Goal: Task Accomplishment & Management: Use online tool/utility

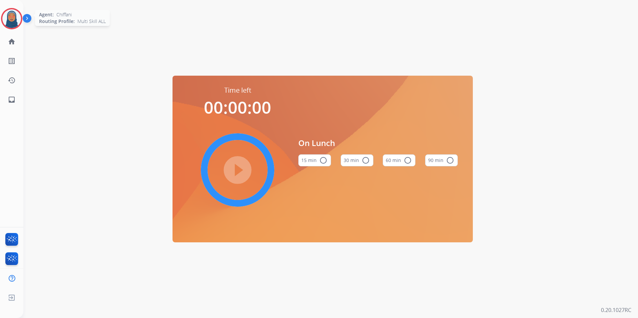
click at [14, 21] on img at bounding box center [11, 18] width 19 height 19
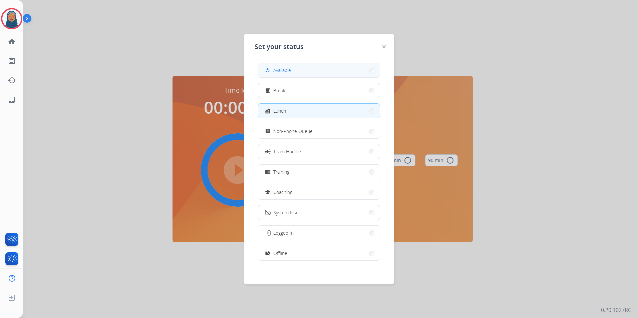
click at [271, 72] on div "how_to_reg" at bounding box center [268, 70] width 10 height 8
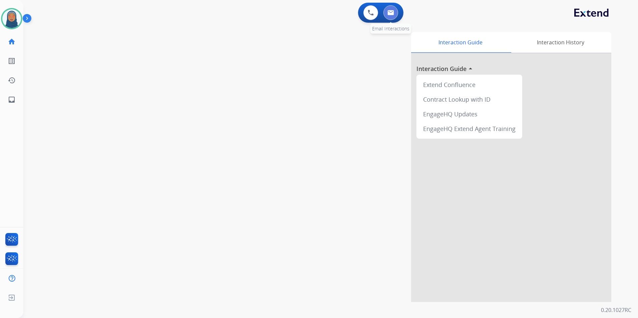
click at [390, 13] on img at bounding box center [390, 12] width 7 height 5
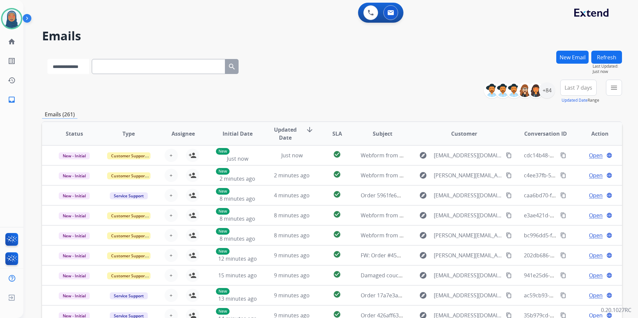
click at [81, 68] on select "**********" at bounding box center [68, 66] width 42 height 15
select select "**********"
click at [47, 59] on select "**********" at bounding box center [68, 66] width 42 height 15
paste input "**********"
type input "**********"
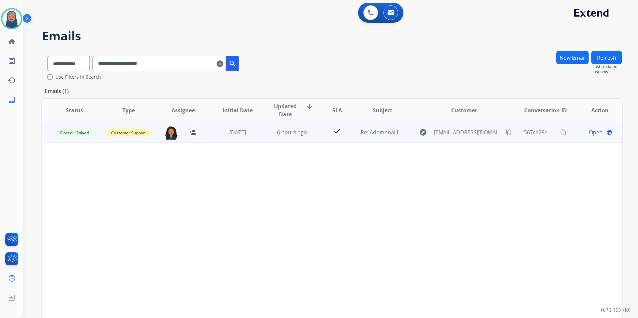
click at [592, 134] on span "Open" at bounding box center [596, 132] width 14 height 8
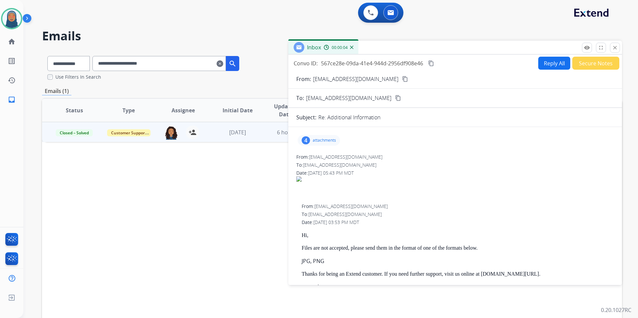
click at [325, 143] on div "4 attachments" at bounding box center [318, 140] width 42 height 11
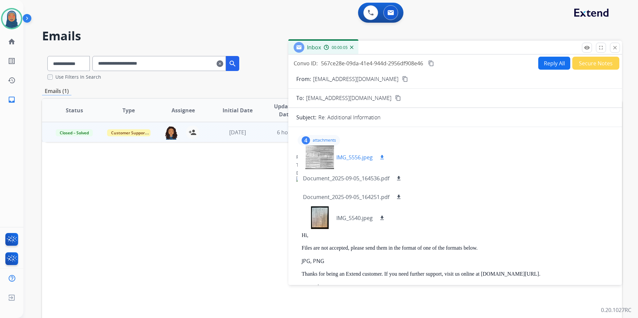
click at [324, 158] on div at bounding box center [319, 157] width 33 height 23
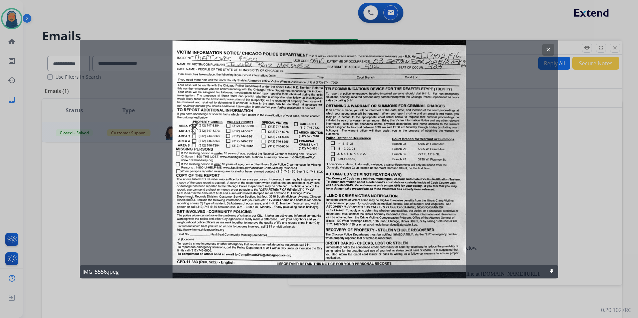
drag, startPoint x: 551, startPoint y: 51, endPoint x: 547, endPoint y: 51, distance: 4.0
click at [551, 51] on button "clear" at bounding box center [548, 50] width 12 height 12
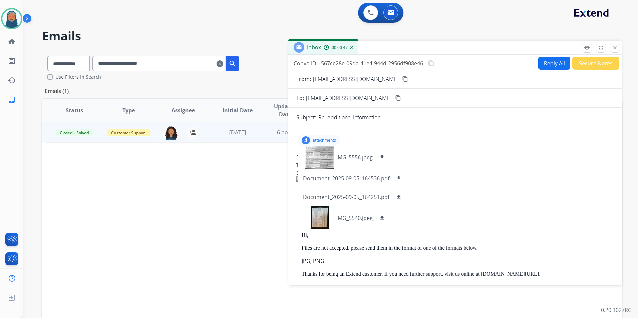
click at [505, 190] on div at bounding box center [455, 194] width 318 height 8
click at [321, 138] on div "4 attachments IMG_5556.jpeg download Document_2025-09-05_164536.pdf download Do…" at bounding box center [318, 140] width 42 height 11
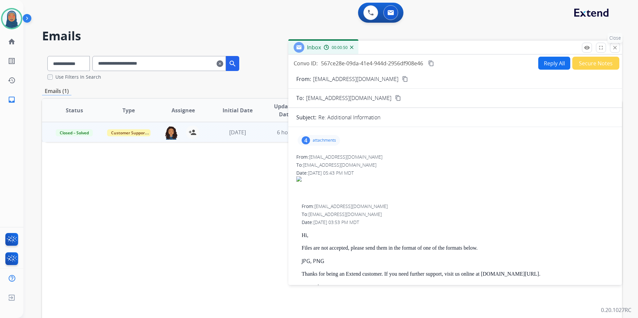
click at [615, 49] on mat-icon "close" at bounding box center [615, 48] width 6 height 6
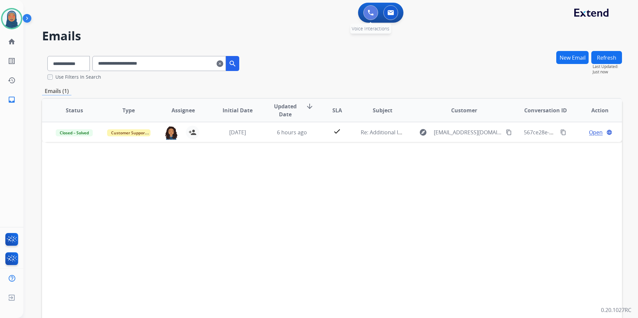
click at [371, 10] on img at bounding box center [371, 13] width 6 height 6
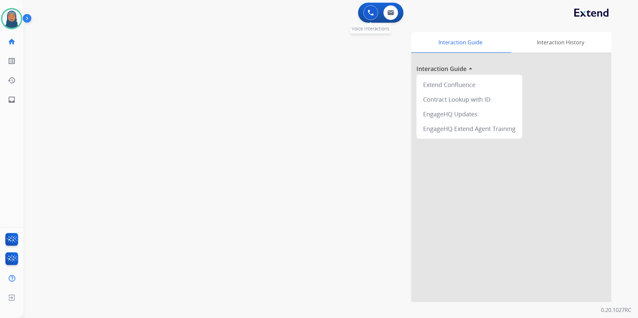
click at [372, 16] on button at bounding box center [370, 12] width 15 height 15
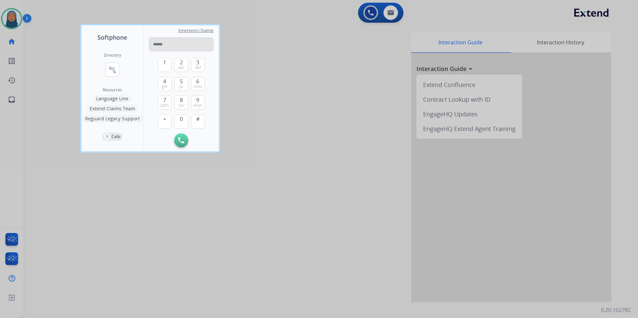
click at [159, 46] on input "tel" at bounding box center [181, 44] width 65 height 14
click at [195, 65] on span "def" at bounding box center [198, 67] width 6 height 5
click at [169, 68] on button "1" at bounding box center [165, 65] width 14 height 14
click at [183, 68] on span "abc" at bounding box center [181, 67] width 7 height 5
drag, startPoint x: 161, startPoint y: 103, endPoint x: 160, endPoint y: 95, distance: 7.8
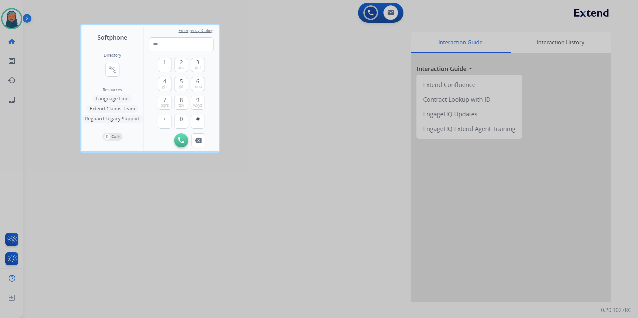
click at [161, 102] on button "7 pqrs" at bounding box center [165, 103] width 14 height 14
click at [165, 86] on span "ghi" at bounding box center [165, 86] width 6 height 5
click at [168, 103] on span "pqrs" at bounding box center [164, 105] width 8 height 5
drag, startPoint x: 182, startPoint y: 98, endPoint x: 182, endPoint y: 94, distance: 4.7
click at [182, 94] on div "1 2 abc 3 def 4 ghi 5 jkl 6 mno 7 pqrs 8 tuv 9 wxyz + 0 #" at bounding box center [181, 92] width 47 height 82
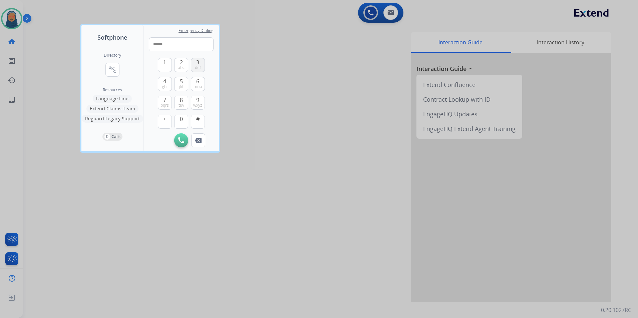
click at [197, 67] on span "def" at bounding box center [198, 67] width 6 height 5
click at [199, 141] on img at bounding box center [198, 140] width 7 height 5
click at [198, 140] on img at bounding box center [198, 140] width 7 height 5
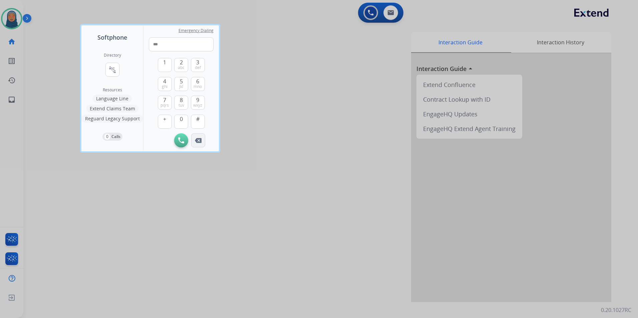
click at [198, 140] on img at bounding box center [198, 140] width 7 height 5
click at [199, 140] on img at bounding box center [198, 140] width 7 height 5
type input "*"
click at [199, 140] on img at bounding box center [198, 140] width 7 height 5
click at [200, 140] on div "Initiate Call" at bounding box center [181, 140] width 65 height 14
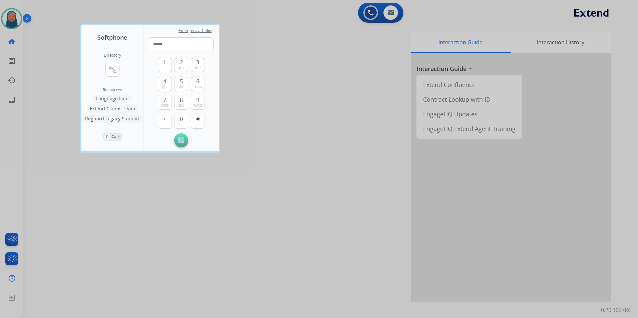
click at [200, 140] on div "Initiate Call" at bounding box center [181, 140] width 65 height 14
click at [198, 68] on span "def" at bounding box center [198, 67] width 6 height 5
click at [167, 67] on button "1" at bounding box center [165, 65] width 14 height 14
click at [175, 66] on button "2 abc" at bounding box center [181, 65] width 14 height 14
drag, startPoint x: 164, startPoint y: 101, endPoint x: 162, endPoint y: 92, distance: 9.2
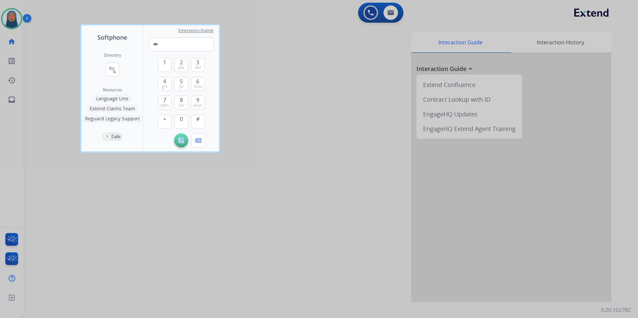
click at [163, 99] on span "7" at bounding box center [164, 100] width 3 height 8
click at [163, 86] on span "ghi" at bounding box center [165, 86] width 6 height 5
click at [164, 103] on span "pqrs" at bounding box center [164, 105] width 8 height 5
click at [183, 103] on span "tuv" at bounding box center [181, 105] width 6 height 5
click at [198, 66] on span "def" at bounding box center [198, 67] width 6 height 5
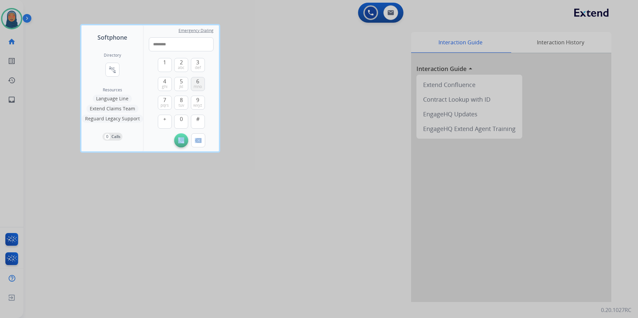
click at [198, 84] on span "mno" at bounding box center [197, 86] width 8 height 5
click at [162, 83] on button "4 ghi" at bounding box center [165, 84] width 14 height 14
type input "**********"
click at [179, 144] on button "Initiate Call" at bounding box center [181, 140] width 14 height 14
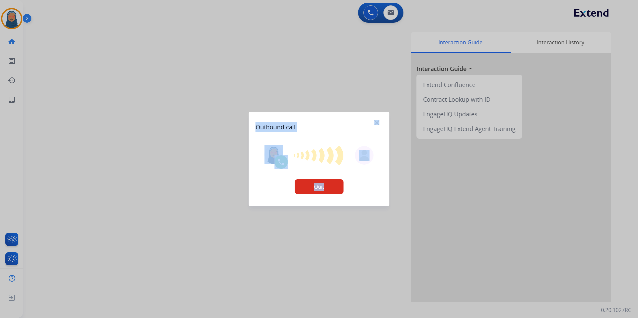
click at [247, 123] on div at bounding box center [319, 159] width 638 height 318
click at [395, 12] on div at bounding box center [319, 159] width 638 height 318
click at [393, 14] on div at bounding box center [319, 159] width 638 height 318
click at [316, 190] on button "Quit" at bounding box center [318, 186] width 49 height 15
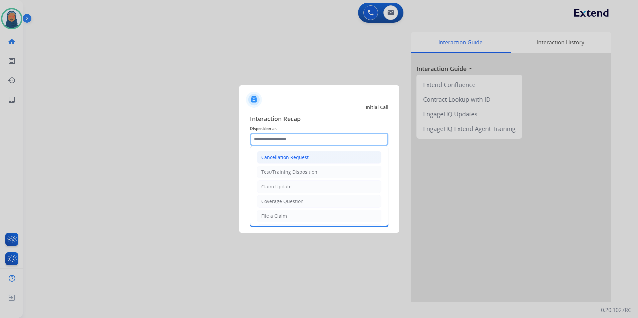
drag, startPoint x: 316, startPoint y: 141, endPoint x: 303, endPoint y: 160, distance: 22.8
click at [316, 141] on input "text" at bounding box center [319, 139] width 138 height 13
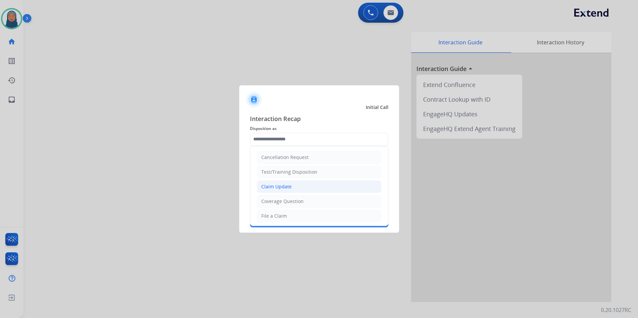
drag, startPoint x: 288, startPoint y: 188, endPoint x: 286, endPoint y: 183, distance: 5.1
click at [288, 187] on div "Claim Update" at bounding box center [276, 186] width 30 height 7
type input "**********"
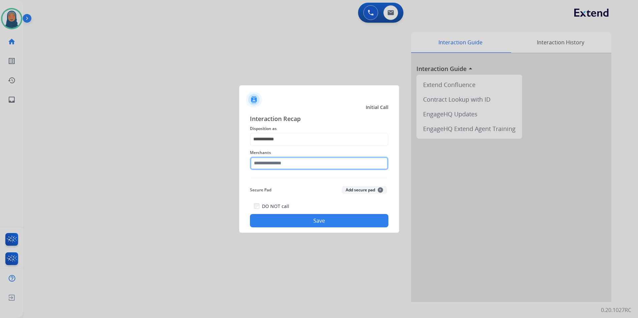
click at [284, 165] on input "text" at bounding box center [319, 163] width 138 height 13
click at [273, 165] on input "text" at bounding box center [319, 163] width 138 height 13
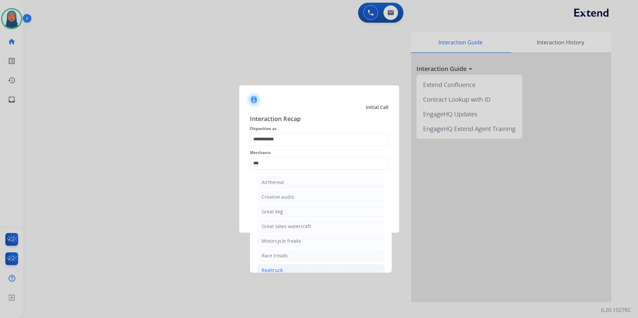
click at [287, 267] on li "Realtruck" at bounding box center [320, 270] width 127 height 13
type input "*********"
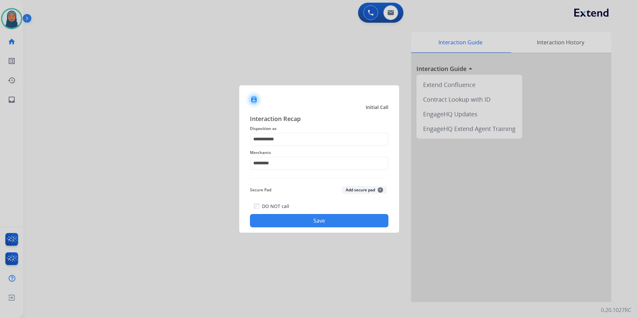
click at [316, 222] on button "Save" at bounding box center [319, 220] width 138 height 13
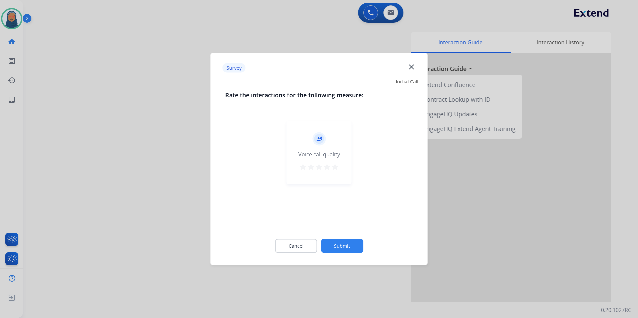
click at [351, 245] on button "Submit" at bounding box center [342, 246] width 42 height 14
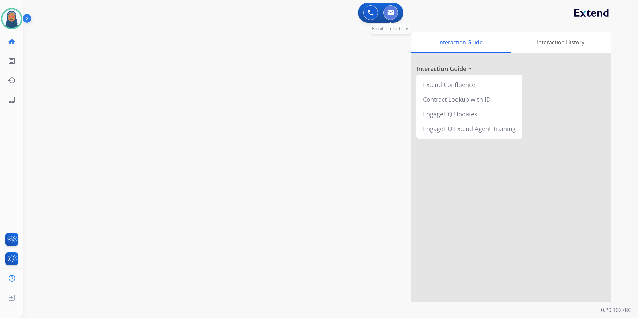
click at [391, 16] on button at bounding box center [390, 12] width 15 height 15
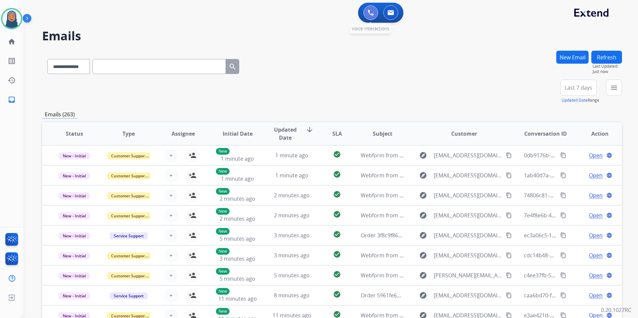
click at [370, 15] on img at bounding box center [371, 13] width 6 height 6
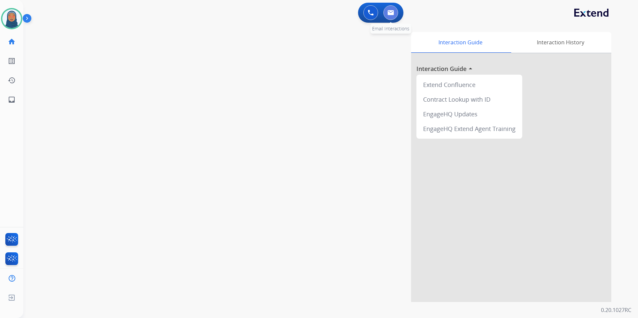
click at [394, 11] on button at bounding box center [390, 12] width 15 height 15
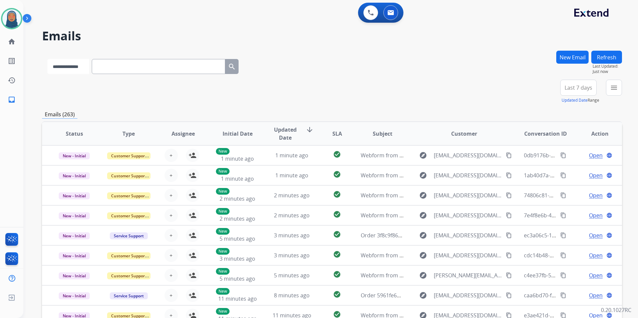
click at [83, 66] on select "**********" at bounding box center [68, 66] width 42 height 15
select select "**********"
click at [47, 59] on select "**********" at bounding box center [68, 66] width 42 height 15
paste input "**********"
type input "**********"
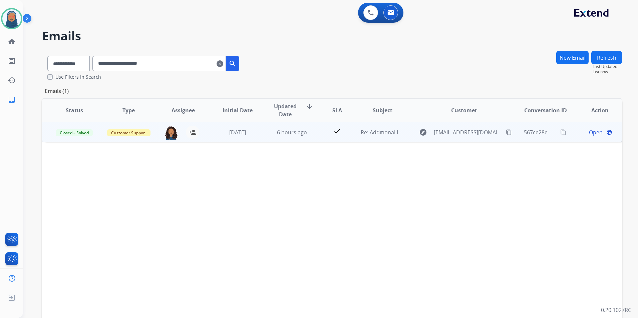
click at [592, 134] on span "Open" at bounding box center [596, 132] width 14 height 8
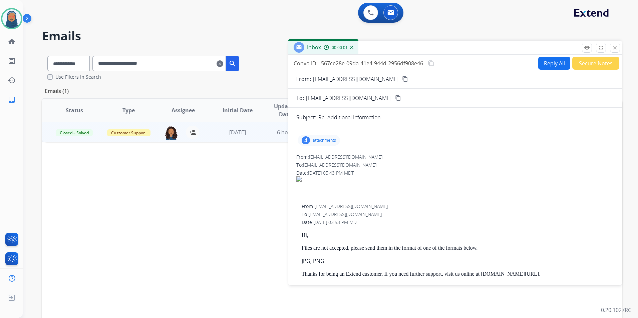
click at [324, 142] on p "attachments" at bounding box center [323, 140] width 23 height 5
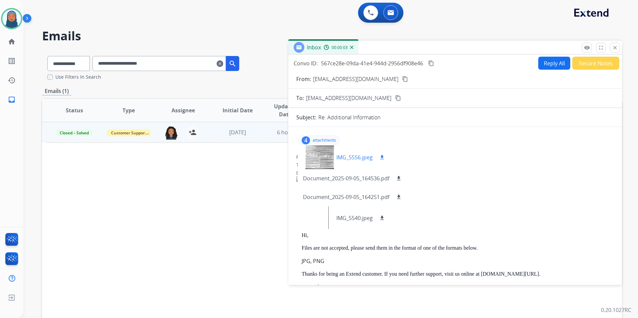
click at [350, 157] on p "IMG_5556.jpeg" at bounding box center [354, 157] width 36 height 8
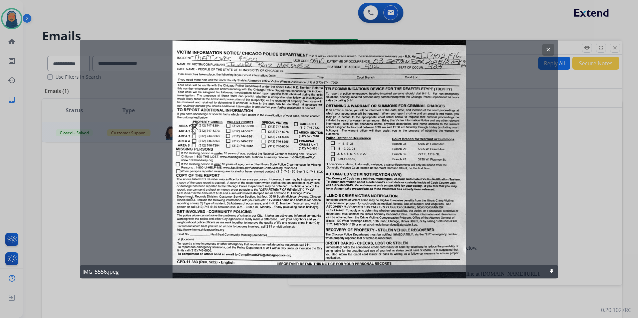
click at [552, 49] on button "clear" at bounding box center [548, 50] width 12 height 12
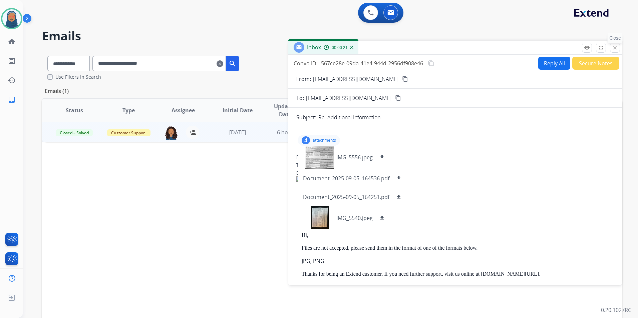
click at [615, 52] on button "close Close" at bounding box center [615, 48] width 10 height 10
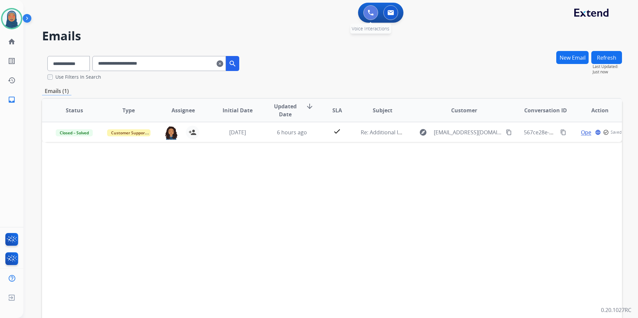
click at [374, 12] on button at bounding box center [370, 12] width 15 height 15
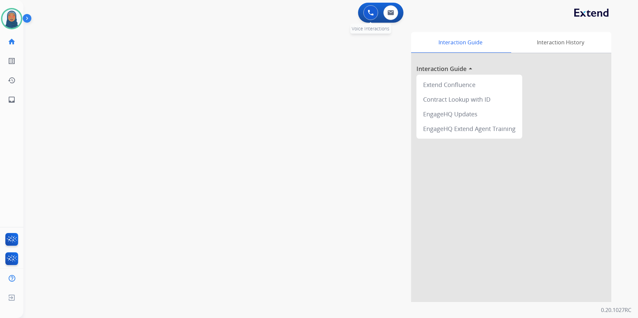
click at [374, 16] on button at bounding box center [370, 12] width 15 height 15
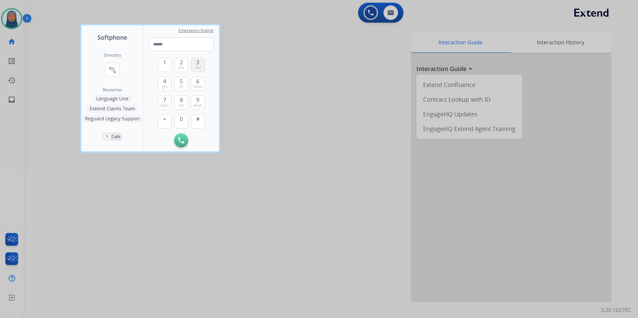
click at [202, 68] on button "3 def" at bounding box center [198, 65] width 14 height 14
click at [171, 67] on div "1" at bounding box center [165, 65] width 14 height 14
click at [177, 67] on button "2 abc" at bounding box center [181, 65] width 14 height 14
click at [200, 144] on button "Remove Number" at bounding box center [198, 140] width 14 height 14
type input "*"
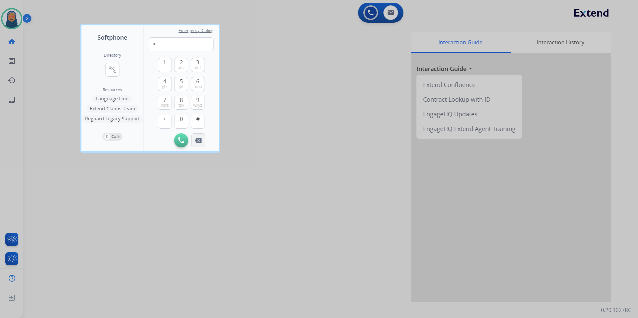
click at [198, 142] on img at bounding box center [198, 140] width 7 height 5
click at [198, 141] on div "Initiate Call" at bounding box center [181, 140] width 65 height 14
drag, startPoint x: 198, startPoint y: 141, endPoint x: 180, endPoint y: 68, distance: 74.9
click at [199, 66] on span "def" at bounding box center [198, 67] width 6 height 5
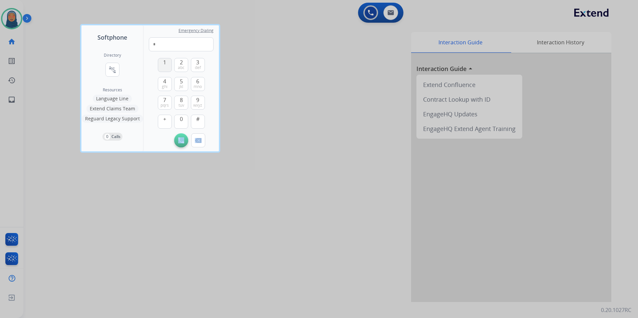
click at [164, 68] on button "1" at bounding box center [165, 65] width 14 height 14
click at [174, 65] on div "1 2 abc 3 def 4 ghi 5 jkl 6 mno 7 pqrs 8 tuv 9 wxyz + 0 #" at bounding box center [181, 92] width 47 height 82
click at [177, 67] on button "2 abc" at bounding box center [181, 65] width 14 height 14
drag, startPoint x: 164, startPoint y: 101, endPoint x: 164, endPoint y: 93, distance: 8.0
click at [164, 99] on span "7" at bounding box center [164, 100] width 3 height 8
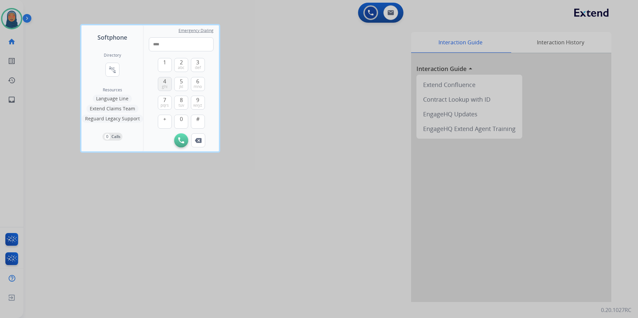
click at [164, 84] on span "ghi" at bounding box center [165, 86] width 6 height 5
click at [164, 103] on span "pqrs" at bounding box center [164, 105] width 8 height 5
click at [180, 103] on span "tuv" at bounding box center [181, 105] width 6 height 5
click at [199, 66] on span "def" at bounding box center [198, 67] width 6 height 5
drag, startPoint x: 179, startPoint y: 101, endPoint x: 172, endPoint y: 87, distance: 15.2
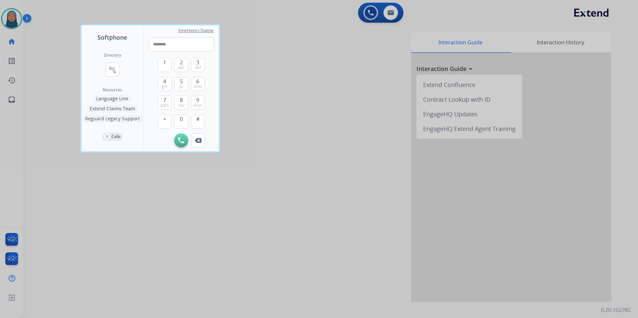
click at [179, 101] on button "8 tuv" at bounding box center [181, 103] width 14 height 14
click at [160, 85] on button "4 ghi" at bounding box center [165, 84] width 14 height 14
type input "**********"
click at [184, 145] on button "Initiate Call" at bounding box center [181, 140] width 14 height 14
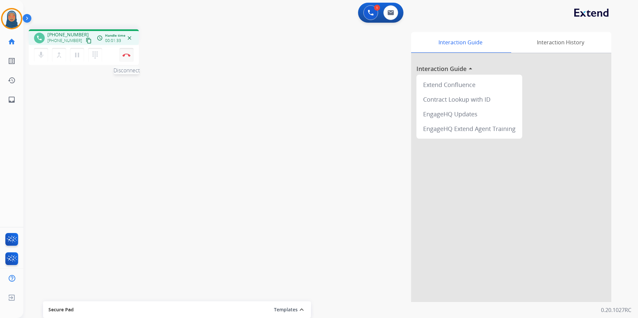
click at [130, 59] on button "Disconnect" at bounding box center [126, 55] width 14 height 14
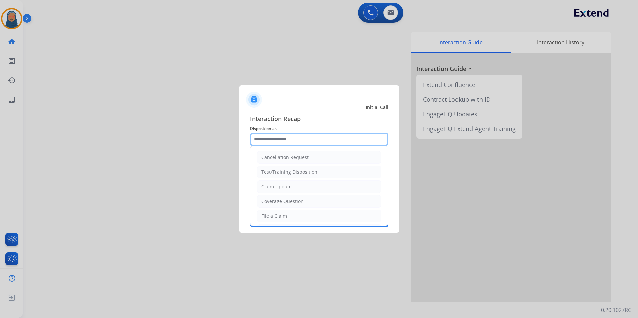
click at [311, 142] on input "text" at bounding box center [319, 139] width 138 height 13
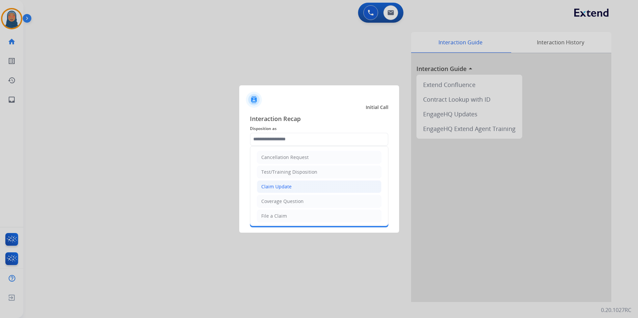
drag, startPoint x: 292, startPoint y: 184, endPoint x: 290, endPoint y: 174, distance: 10.6
click at [292, 184] on li "Claim Update" at bounding box center [319, 186] width 124 height 13
type input "**********"
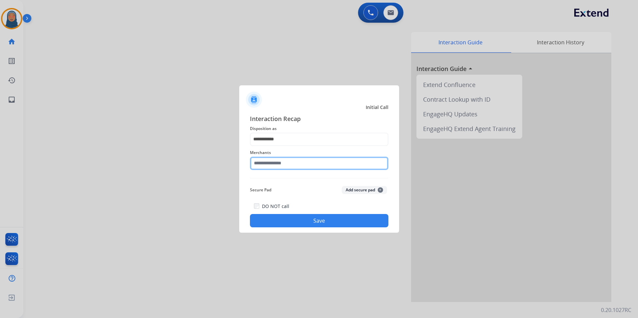
click at [287, 166] on input "text" at bounding box center [319, 163] width 138 height 13
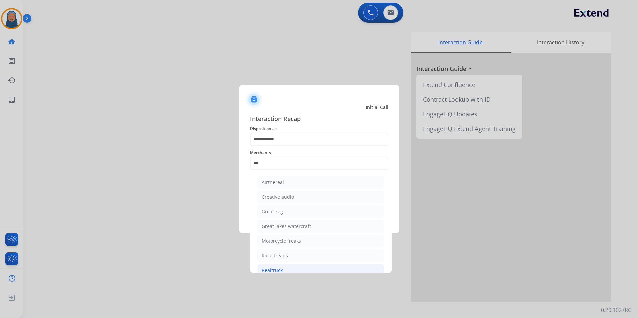
click at [280, 271] on div "Realtruck" at bounding box center [271, 270] width 21 height 7
type input "*********"
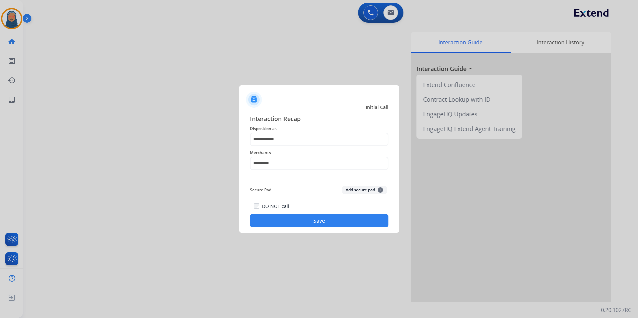
click at [350, 223] on button "Save" at bounding box center [319, 220] width 138 height 13
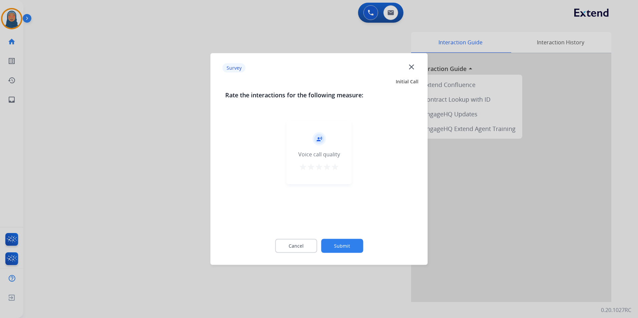
click at [345, 246] on button "Submit" at bounding box center [342, 246] width 42 height 14
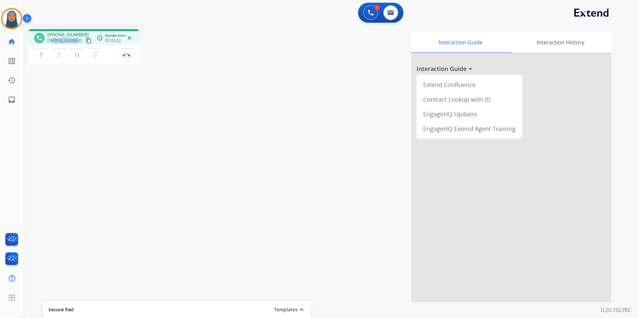
drag, startPoint x: 75, startPoint y: 41, endPoint x: 51, endPoint y: 40, distance: 24.0
click at [51, 40] on div "+14702308967 content_copy" at bounding box center [69, 41] width 45 height 8
copy span "4702308967"
click at [128, 56] on img at bounding box center [126, 54] width 8 height 3
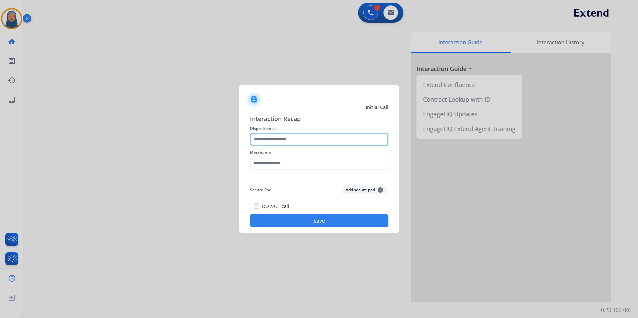
click at [301, 139] on input "text" at bounding box center [319, 139] width 138 height 13
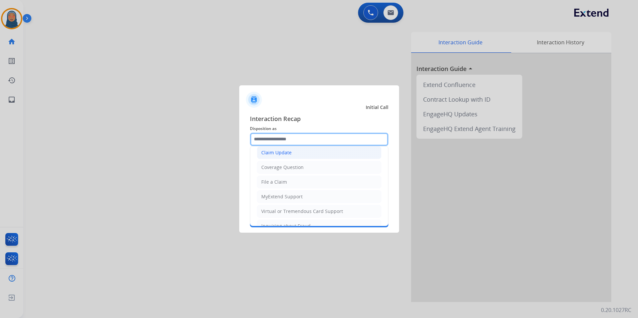
scroll to position [67, 0]
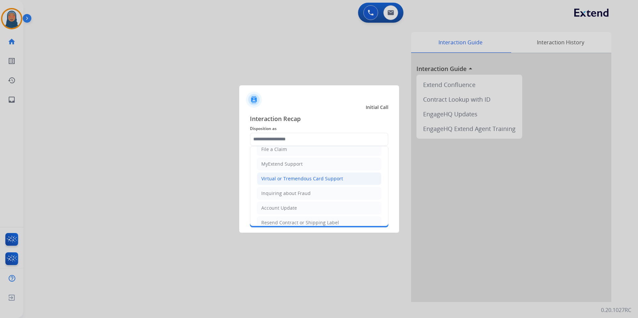
click at [294, 180] on div "Virtual or Tremendous Card Support" at bounding box center [302, 178] width 82 height 7
type input "**********"
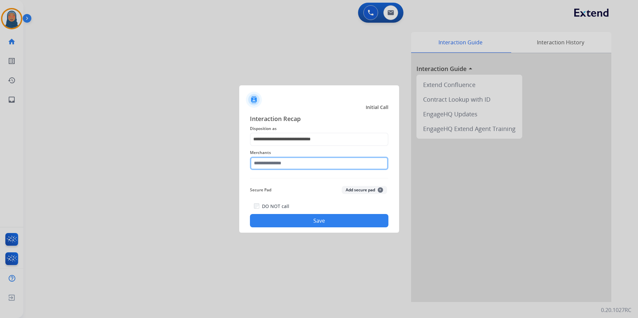
click at [292, 162] on input "text" at bounding box center [319, 163] width 138 height 13
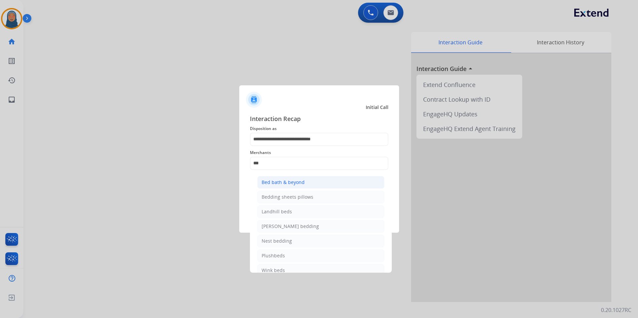
click at [300, 182] on div "Bed bath & beyond" at bounding box center [282, 182] width 43 height 7
type input "**********"
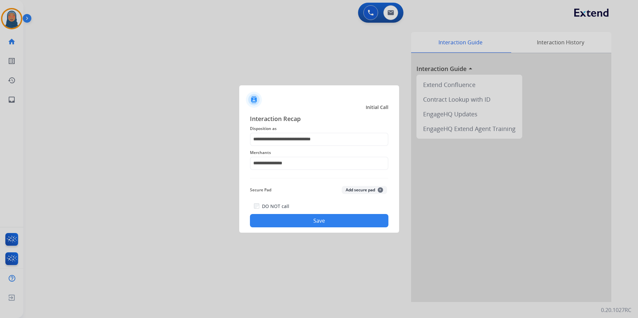
click at [332, 222] on button "Save" at bounding box center [319, 220] width 138 height 13
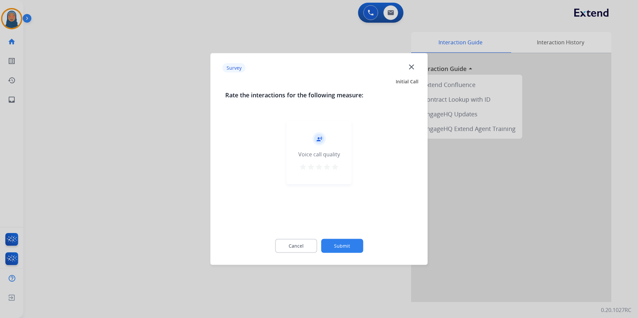
click at [355, 248] on button "Submit" at bounding box center [342, 246] width 42 height 14
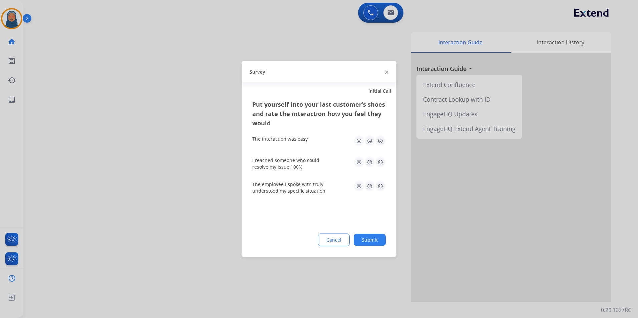
click at [373, 239] on button "Submit" at bounding box center [370, 240] width 32 height 12
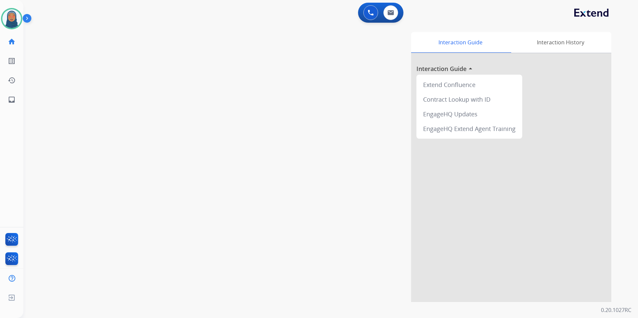
click at [231, 51] on div "Interaction Guide Interaction History Interaction Guide arrow_drop_up Extend Co…" at bounding box center [415, 167] width 391 height 270
click at [11, 17] on img at bounding box center [11, 18] width 19 height 19
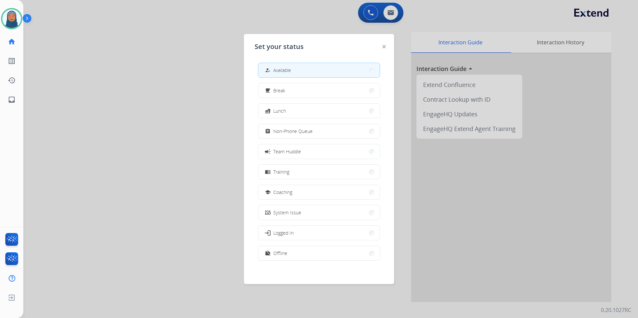
click at [299, 150] on span "Team Huddle" at bounding box center [287, 151] width 28 height 7
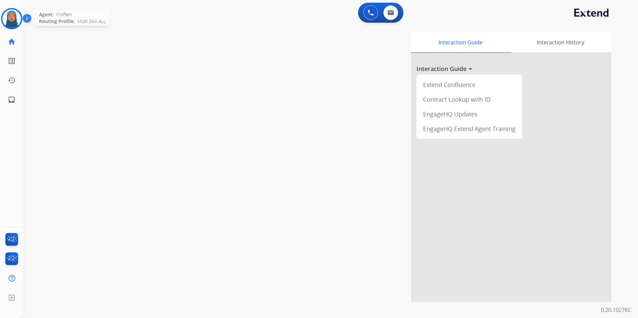
click at [13, 24] on img at bounding box center [11, 18] width 19 height 19
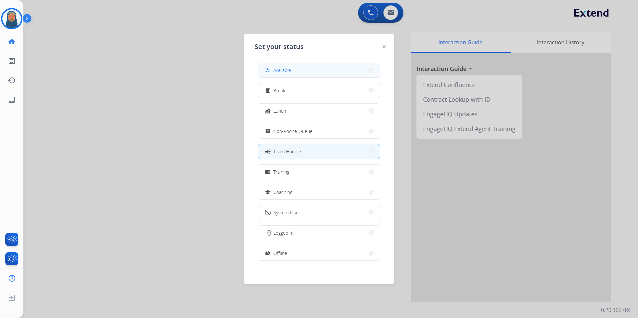
click at [302, 73] on button "how_to_reg Available" at bounding box center [318, 70] width 121 height 14
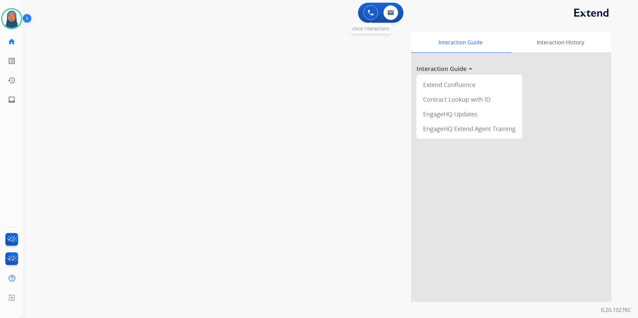
click at [366, 12] on button at bounding box center [370, 12] width 15 height 15
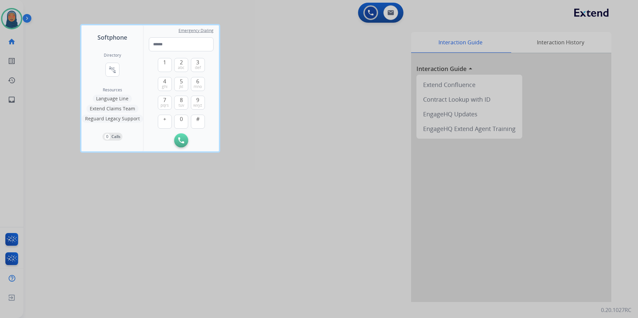
click at [189, 100] on div "1 2 abc 3 def 4 ghi 5 jkl 6 mno 7 pqrs 8 tuv 9 wxyz + 0 #" at bounding box center [181, 92] width 47 height 82
click at [181, 100] on span "8" at bounding box center [181, 100] width 3 height 8
click at [200, 68] on span "def" at bounding box center [198, 67] width 6 height 5
click at [182, 69] on span "abc" at bounding box center [181, 67] width 7 height 5
click at [199, 102] on span "9" at bounding box center [197, 100] width 3 height 8
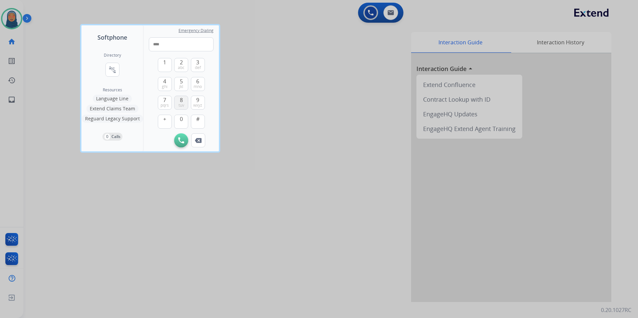
drag, startPoint x: 177, startPoint y: 119, endPoint x: 176, endPoint y: 104, distance: 15.0
click at [177, 117] on button "0" at bounding box center [181, 122] width 14 height 14
click at [167, 87] on span "ghi" at bounding box center [165, 86] width 6 height 5
click at [166, 86] on span "ghi" at bounding box center [165, 86] width 6 height 5
click at [196, 101] on button "9 wxyz" at bounding box center [198, 103] width 14 height 14
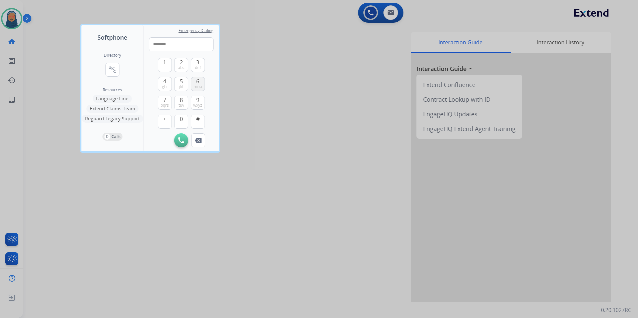
click at [196, 86] on span "mno" at bounding box center [197, 86] width 8 height 5
click at [182, 122] on span "0" at bounding box center [181, 119] width 3 height 8
type input "**********"
click at [178, 146] on button "Initiate Call" at bounding box center [181, 140] width 14 height 14
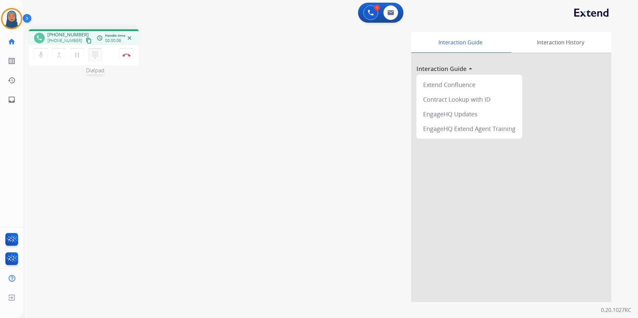
click at [99, 58] on button "dialpad Dialpad" at bounding box center [95, 55] width 14 height 14
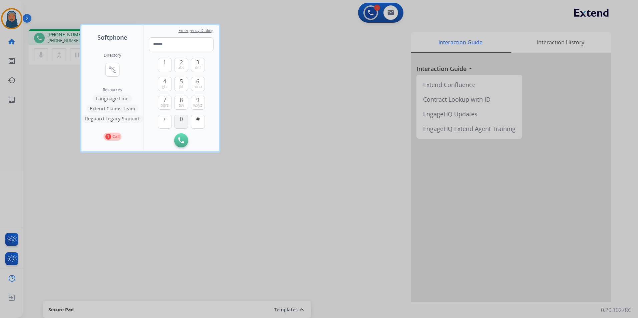
click at [185, 123] on button "0" at bounding box center [181, 122] width 14 height 14
drag, startPoint x: 182, startPoint y: 125, endPoint x: 186, endPoint y: 104, distance: 21.1
click at [182, 125] on button "0" at bounding box center [181, 122] width 14 height 14
click at [176, 63] on button "2 abc" at bounding box center [181, 65] width 14 height 14
type input "***"
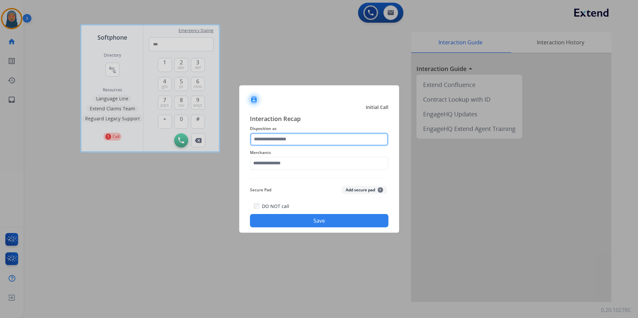
click at [297, 139] on input "text" at bounding box center [319, 139] width 138 height 13
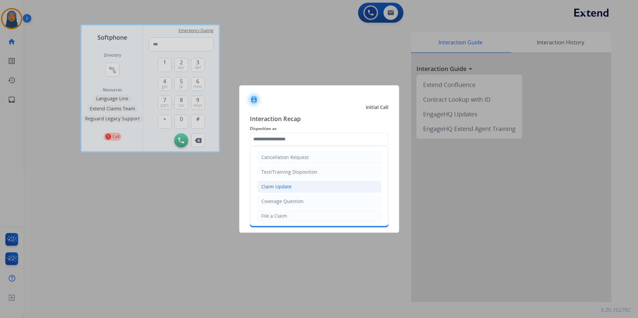
click at [280, 188] on div "Claim Update" at bounding box center [276, 186] width 30 height 7
type input "**********"
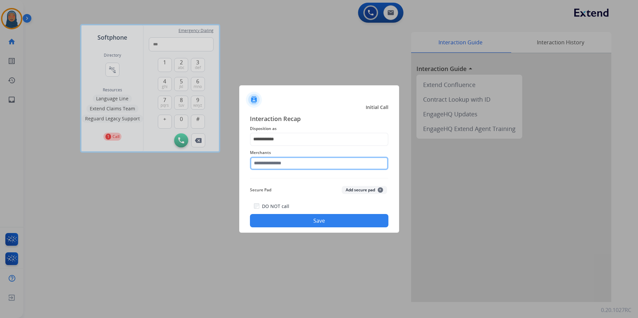
click at [294, 166] on input "text" at bounding box center [319, 163] width 138 height 13
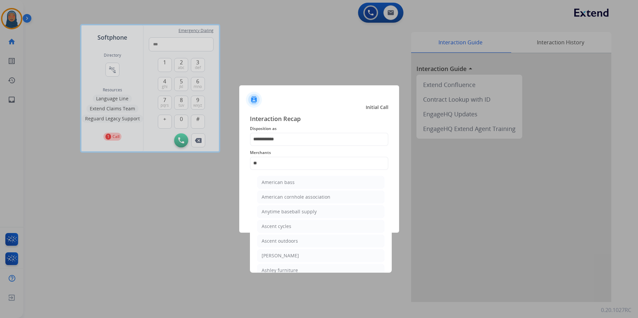
drag, startPoint x: 299, startPoint y: 254, endPoint x: 299, endPoint y: 250, distance: 4.0
click at [299, 253] on li "Ashley - Reguard" at bounding box center [320, 255] width 127 height 13
type input "**********"
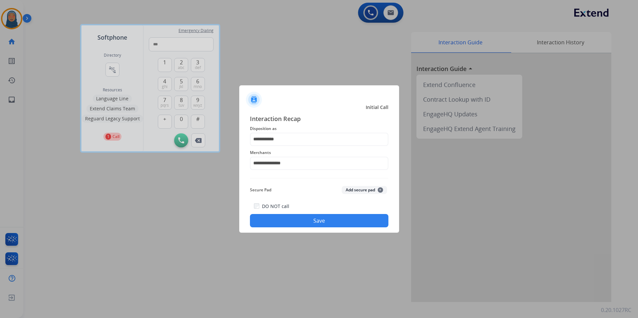
click at [320, 222] on button "Save" at bounding box center [319, 220] width 138 height 13
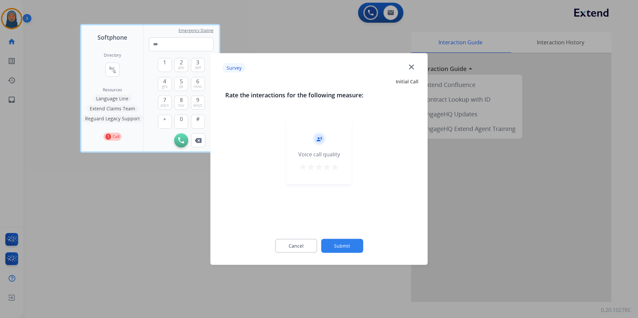
click at [341, 239] on button "Submit" at bounding box center [342, 246] width 42 height 14
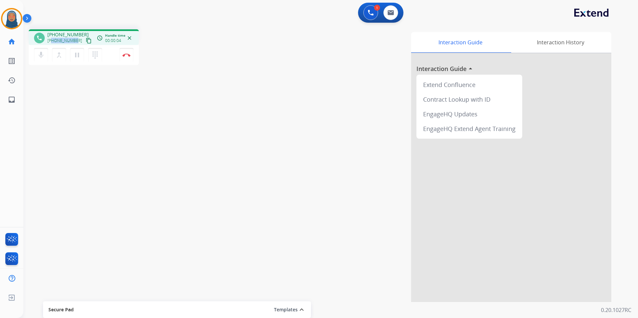
drag, startPoint x: 75, startPoint y: 41, endPoint x: 53, endPoint y: 43, distance: 22.1
click at [53, 43] on span "+12674412663" at bounding box center [64, 40] width 35 height 5
copy span "2674412663"
click at [126, 57] on button "Disconnect" at bounding box center [126, 55] width 14 height 14
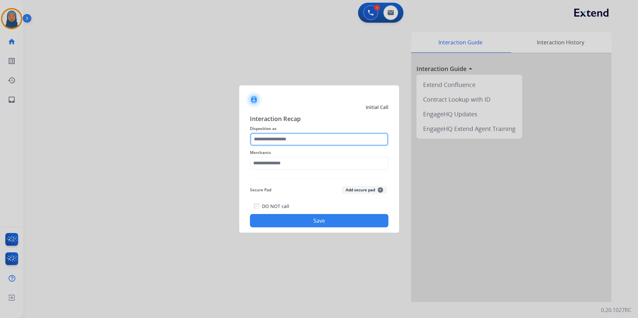
click at [322, 138] on input "text" at bounding box center [319, 139] width 138 height 13
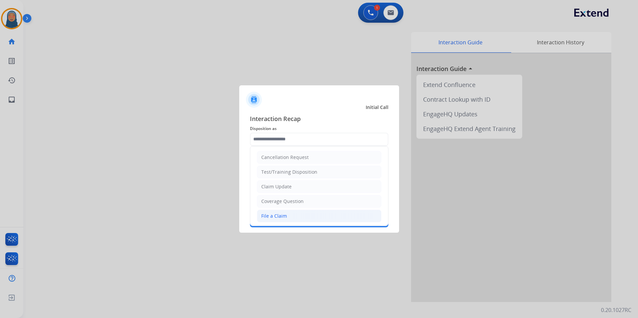
drag, startPoint x: 291, startPoint y: 215, endPoint x: 290, endPoint y: 179, distance: 36.4
click at [291, 214] on li "File a Claim" at bounding box center [319, 216] width 124 height 13
type input "**********"
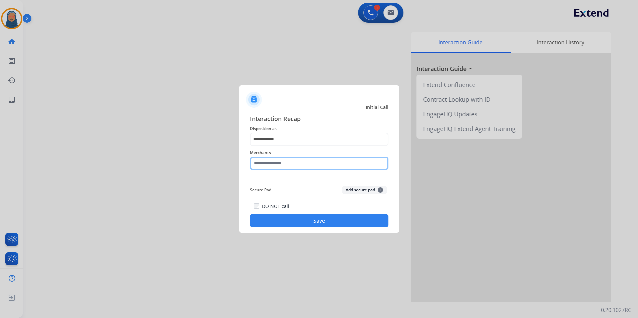
click at [290, 164] on input "text" at bounding box center [319, 163] width 138 height 13
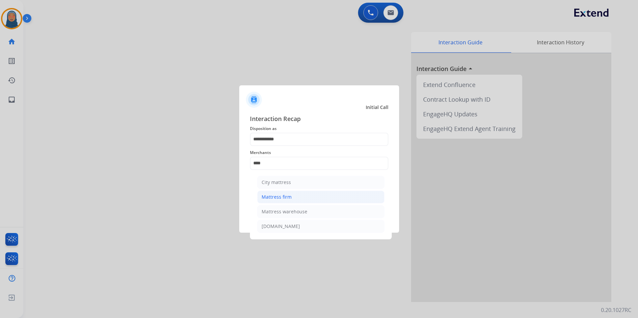
click at [286, 198] on div "Mattress firm" at bounding box center [276, 197] width 30 height 7
type input "**********"
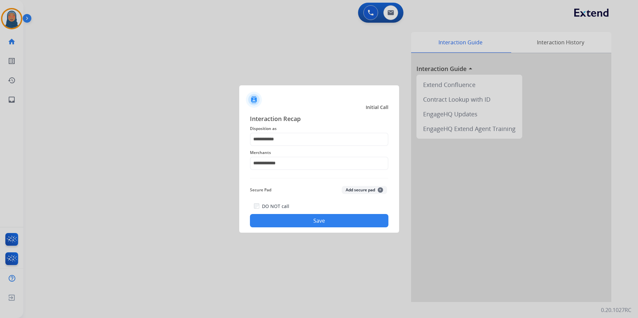
click at [323, 222] on button "Save" at bounding box center [319, 220] width 138 height 13
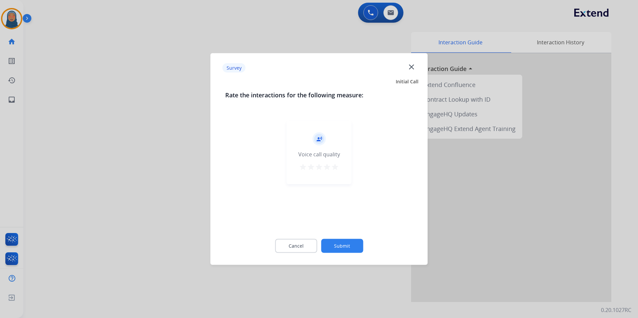
click at [354, 246] on button "Submit" at bounding box center [342, 246] width 42 height 14
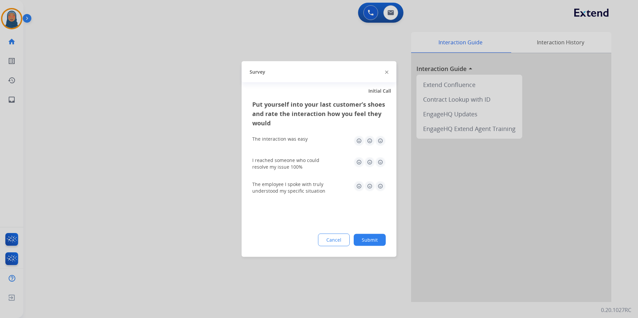
drag, startPoint x: 369, startPoint y: 237, endPoint x: 362, endPoint y: 237, distance: 7.0
click at [371, 237] on button "Submit" at bounding box center [370, 240] width 32 height 12
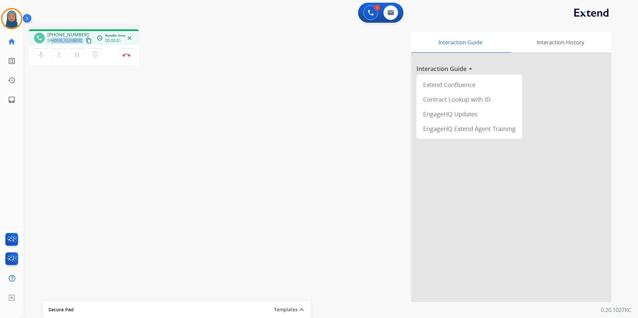
drag, startPoint x: 77, startPoint y: 40, endPoint x: 53, endPoint y: 43, distance: 24.3
click at [53, 43] on div "+12523401667 content_copy" at bounding box center [69, 41] width 45 height 8
copy div "2523401667 content_copy access_time Call metrics Queue 00:09 Hold 00:00 Talk 00…"
click at [127, 56] on img at bounding box center [126, 54] width 8 height 3
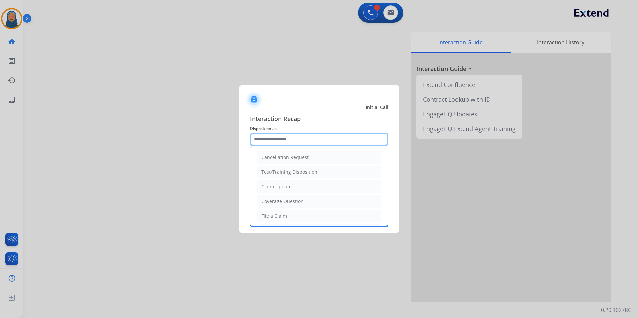
click at [264, 141] on input "text" at bounding box center [319, 139] width 138 height 13
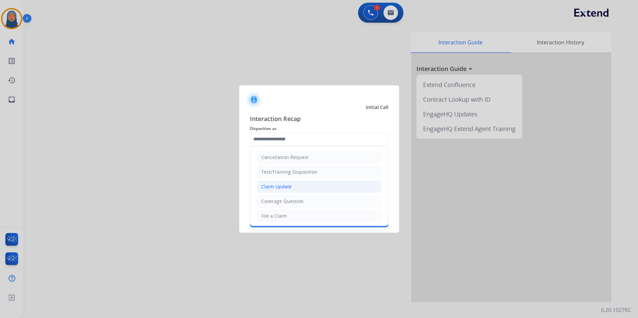
click at [283, 187] on div "Claim Update" at bounding box center [276, 186] width 30 height 7
type input "**********"
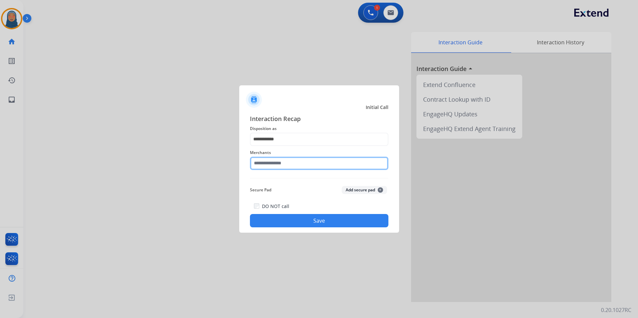
click at [283, 162] on input "text" at bounding box center [319, 163] width 138 height 13
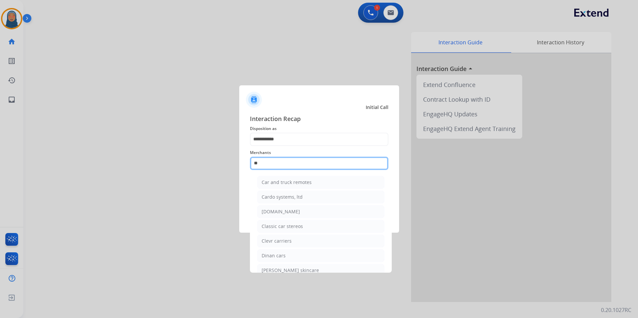
type input "*"
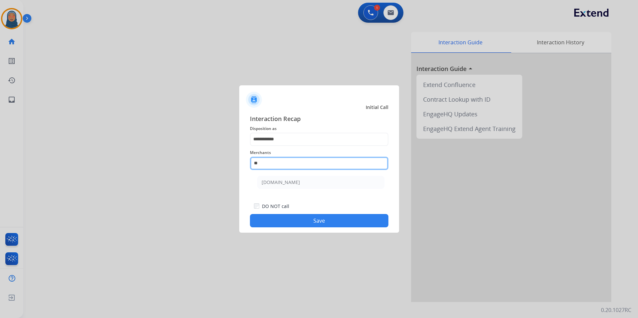
type input "*"
click at [268, 181] on div "Carparts.com" at bounding box center [280, 182] width 38 height 7
type input "**********"
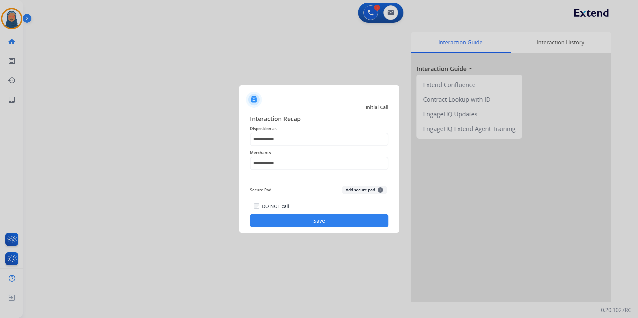
click at [313, 225] on button "Save" at bounding box center [319, 220] width 138 height 13
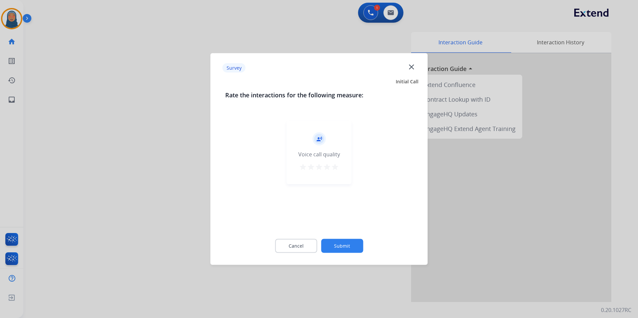
click at [341, 244] on button "Submit" at bounding box center [342, 246] width 42 height 14
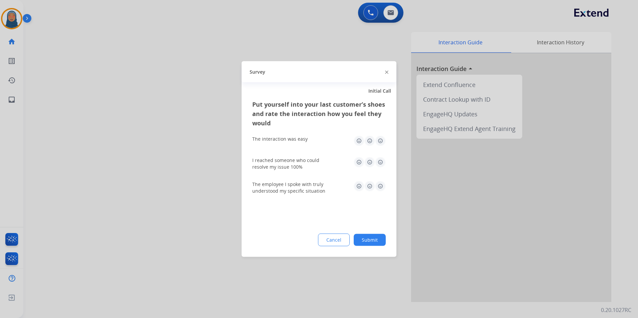
click at [373, 241] on button "Submit" at bounding box center [370, 240] width 32 height 12
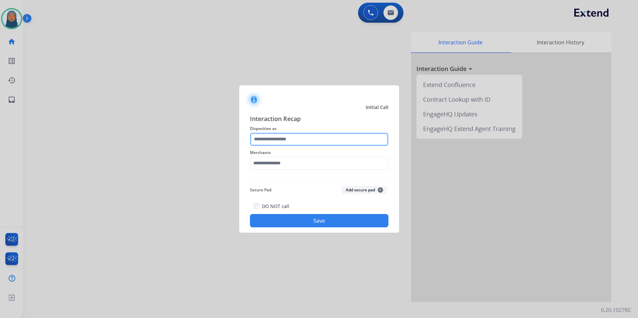
click at [277, 141] on input "text" at bounding box center [319, 139] width 138 height 13
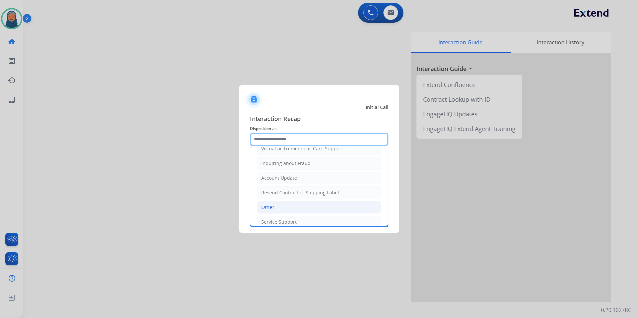
scroll to position [100, 0]
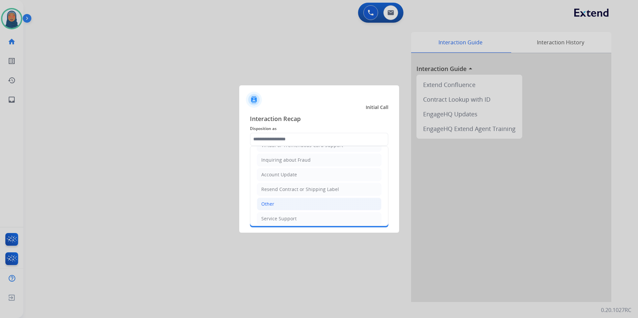
drag, startPoint x: 279, startPoint y: 206, endPoint x: 286, endPoint y: 184, distance: 22.4
click at [279, 205] on li "Other" at bounding box center [319, 204] width 124 height 13
type input "*****"
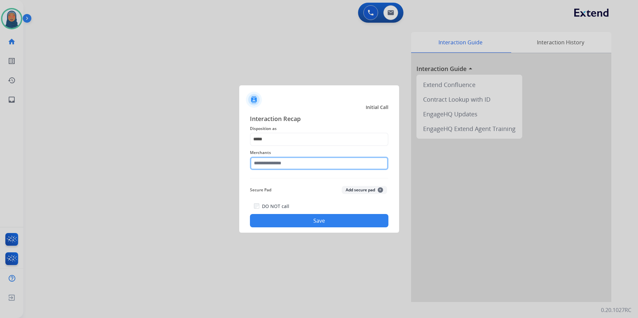
click at [297, 164] on input "text" at bounding box center [319, 163] width 138 height 13
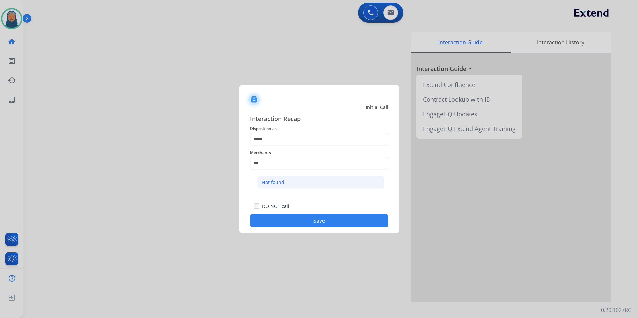
click at [284, 181] on li "Not found" at bounding box center [320, 182] width 127 height 13
type input "*********"
click at [310, 220] on button "Save" at bounding box center [319, 220] width 138 height 13
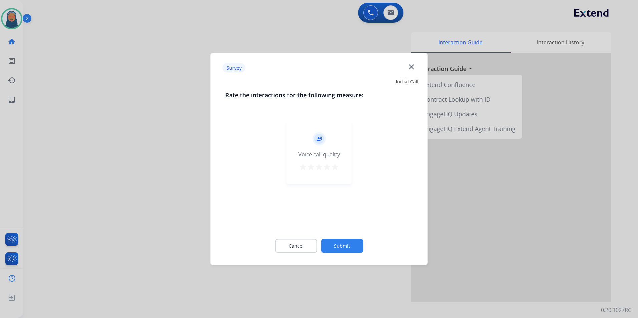
click at [355, 241] on button "Submit" at bounding box center [342, 246] width 42 height 14
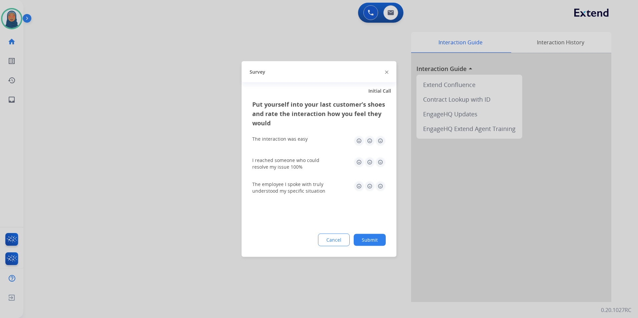
drag, startPoint x: 384, startPoint y: 245, endPoint x: 364, endPoint y: 239, distance: 21.4
click at [383, 244] on button "Submit" at bounding box center [370, 240] width 32 height 12
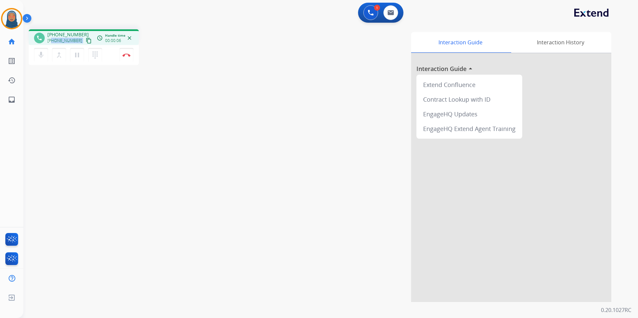
drag, startPoint x: 76, startPoint y: 41, endPoint x: 53, endPoint y: 43, distance: 23.7
click at [53, 43] on div "+15169875323 content_copy" at bounding box center [69, 41] width 45 height 8
copy div "5169875323 content_copy access_time Call metrics Queue 00:09 Hold 00:00 Talk 00…"
click at [128, 56] on img at bounding box center [126, 54] width 8 height 3
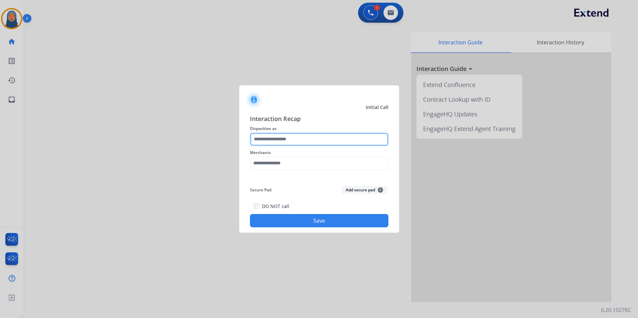
click at [273, 138] on input "text" at bounding box center [319, 139] width 138 height 13
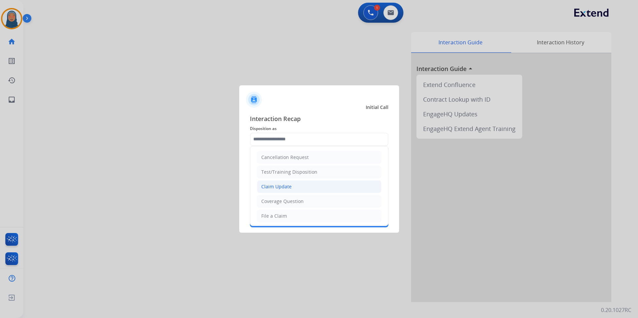
click at [282, 187] on div "Claim Update" at bounding box center [276, 186] width 30 height 7
type input "**********"
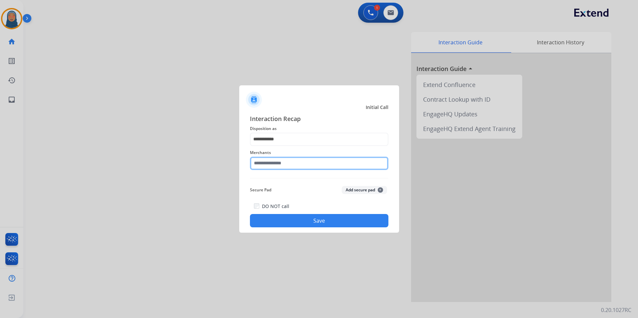
click at [282, 162] on input "text" at bounding box center [319, 163] width 138 height 13
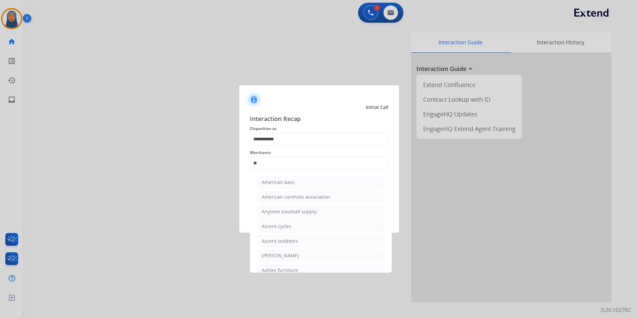
click at [291, 255] on div "Ashley - Reguard" at bounding box center [279, 255] width 37 height 7
type input "**********"
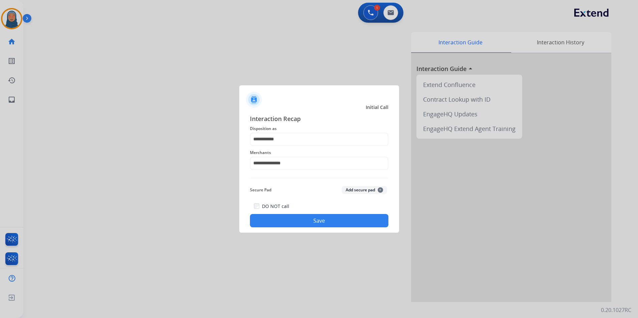
click at [297, 217] on button "Save" at bounding box center [319, 220] width 138 height 13
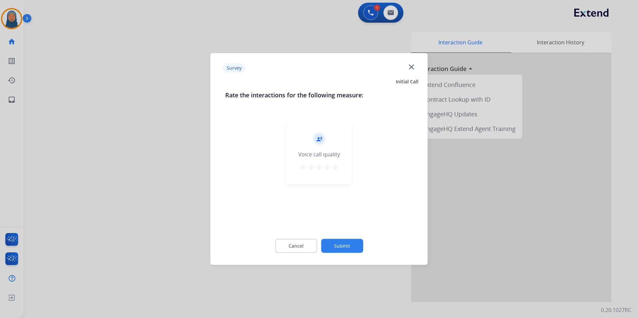
click at [330, 250] on button "Submit" at bounding box center [342, 246] width 42 height 14
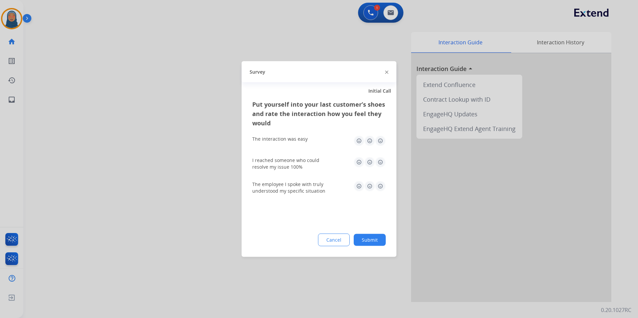
click at [371, 240] on button "Submit" at bounding box center [370, 240] width 32 height 12
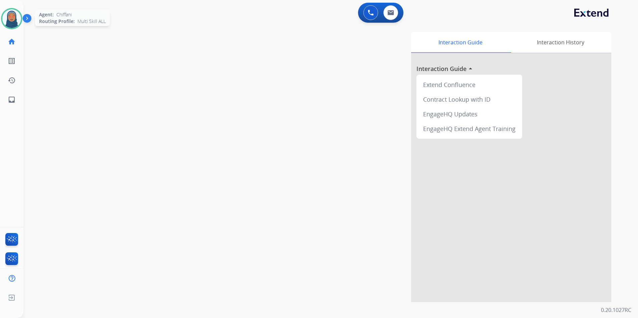
click at [12, 16] on img at bounding box center [11, 18] width 19 height 19
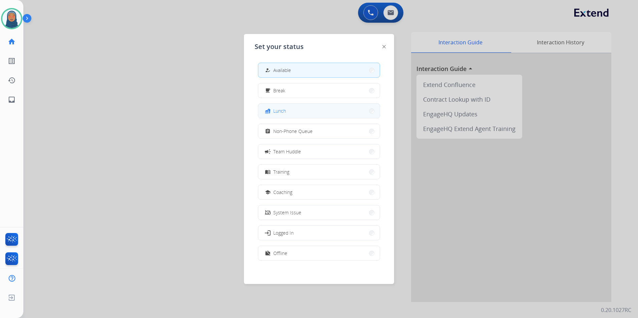
click at [280, 112] on span "Lunch" at bounding box center [279, 110] width 13 height 7
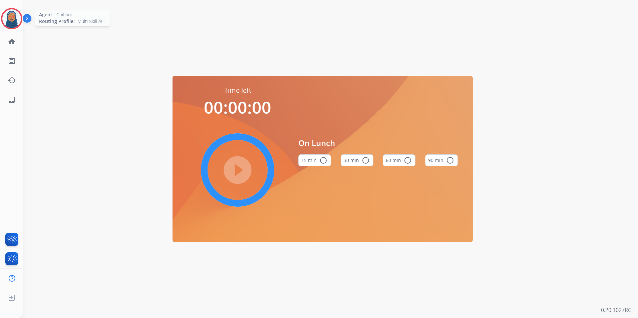
click at [13, 22] on img at bounding box center [11, 18] width 19 height 19
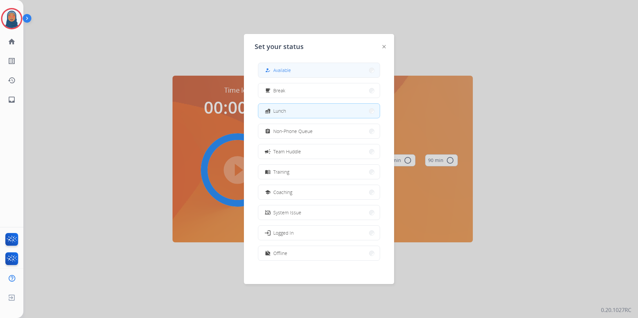
click at [295, 76] on button "how_to_reg Available" at bounding box center [318, 70] width 121 height 14
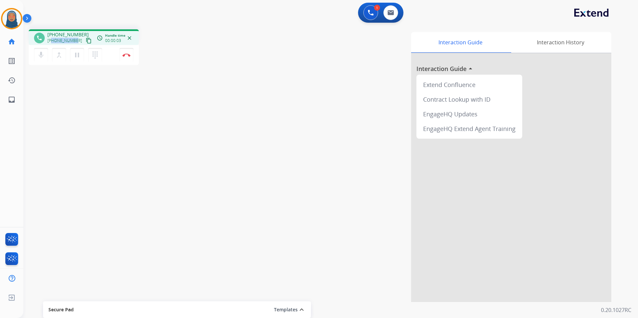
drag, startPoint x: 75, startPoint y: 41, endPoint x: 52, endPoint y: 42, distance: 22.7
click at [52, 42] on span "+15622057434" at bounding box center [64, 40] width 35 height 5
copy span "5622057434"
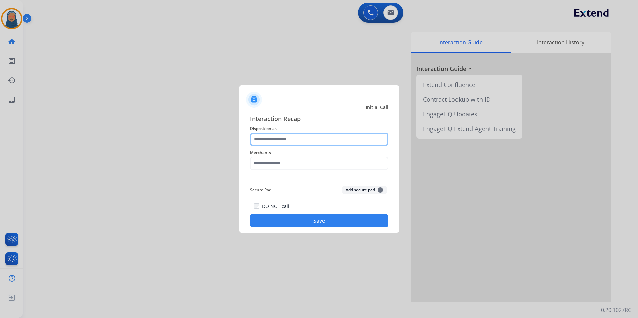
click at [283, 141] on input "text" at bounding box center [319, 139] width 138 height 13
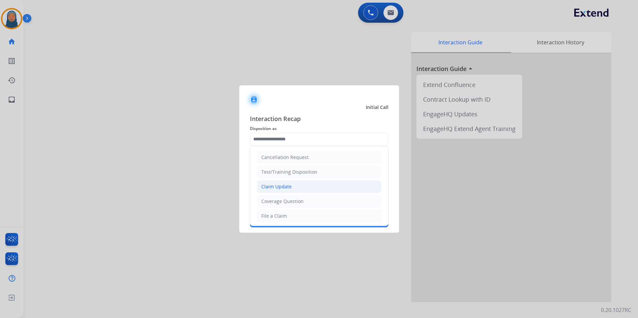
drag, startPoint x: 281, startPoint y: 187, endPoint x: 280, endPoint y: 183, distance: 4.4
click at [281, 186] on div "Claim Update" at bounding box center [276, 186] width 30 height 7
type input "**********"
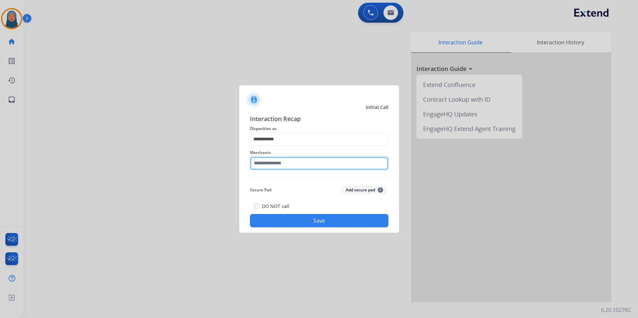
click at [276, 164] on input "text" at bounding box center [319, 163] width 138 height 13
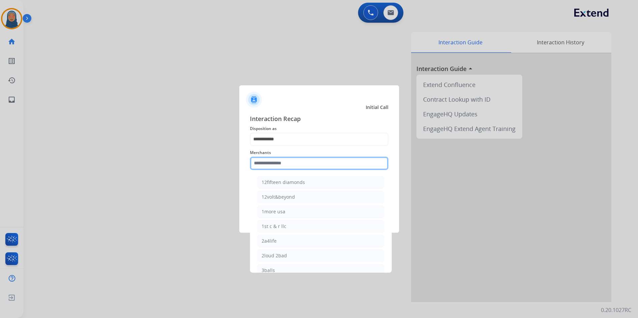
click at [280, 167] on input "text" at bounding box center [319, 163] width 138 height 13
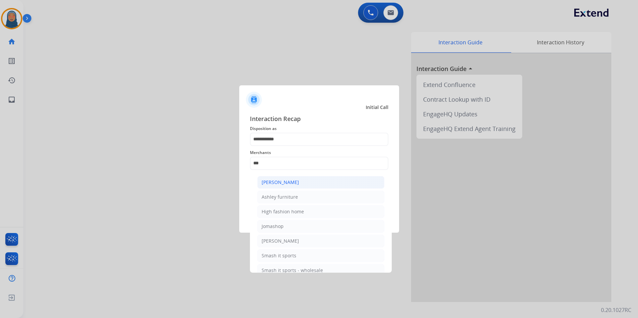
click at [290, 187] on li "Ashley - Reguard" at bounding box center [320, 182] width 127 height 13
type input "**********"
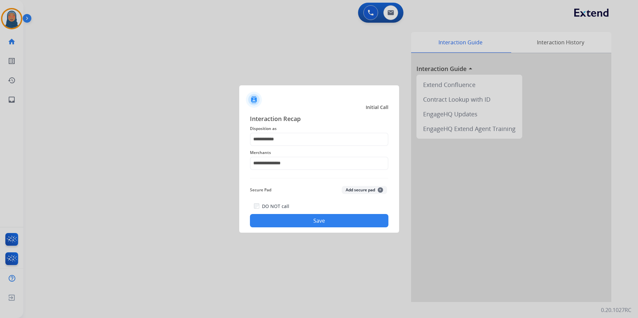
click at [305, 218] on button "Save" at bounding box center [319, 220] width 138 height 13
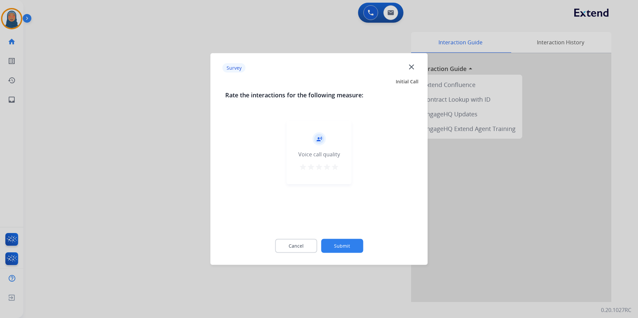
click at [339, 247] on button "Submit" at bounding box center [342, 246] width 42 height 14
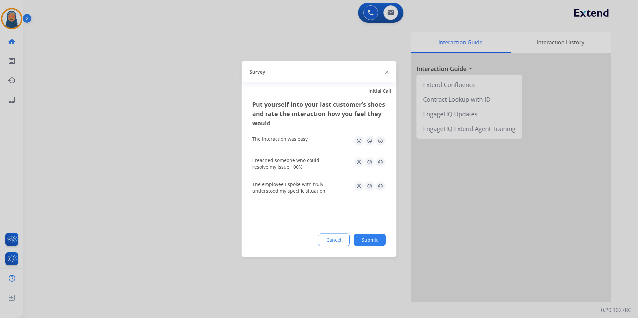
click at [376, 241] on button "Submit" at bounding box center [370, 240] width 32 height 12
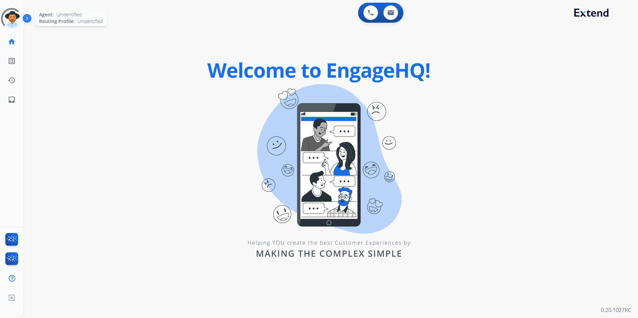
click at [9, 23] on div at bounding box center [11, 18] width 23 height 23
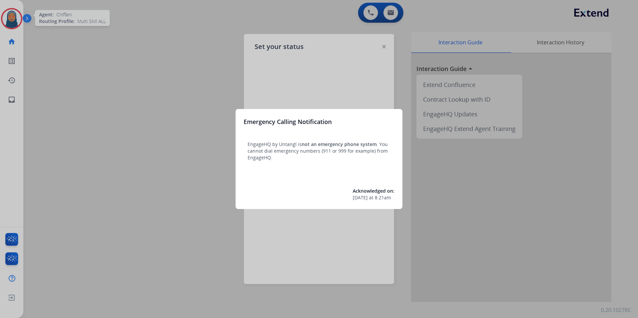
click at [5, 19] on div at bounding box center [319, 159] width 638 height 318
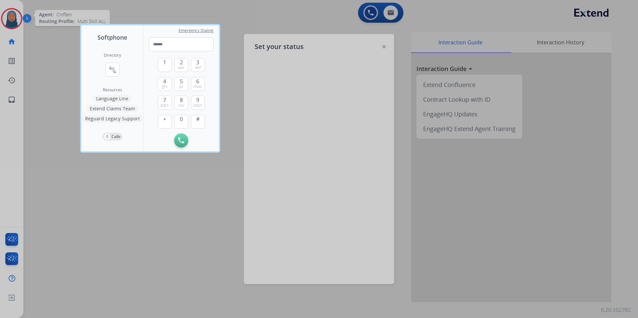
click at [7, 21] on div at bounding box center [319, 159] width 638 height 318
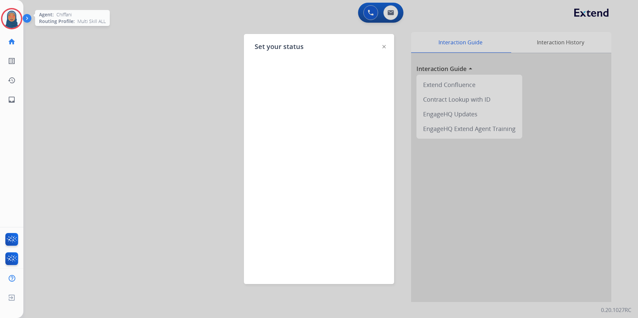
click at [6, 17] on img at bounding box center [11, 18] width 19 height 19
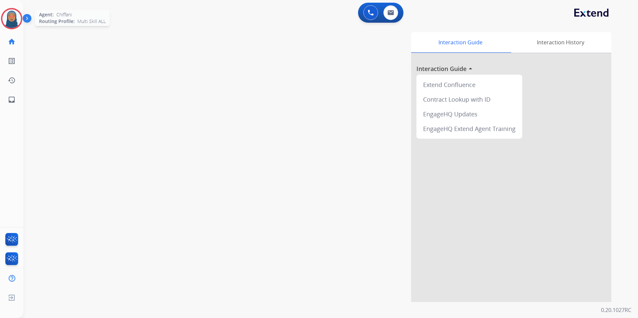
click at [6, 26] on div at bounding box center [11, 18] width 21 height 21
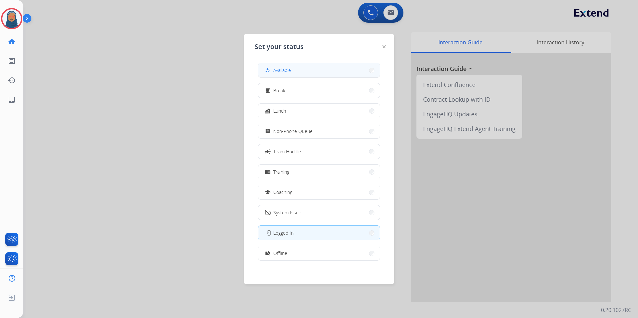
click at [297, 71] on button "how_to_reg Available" at bounding box center [318, 70] width 121 height 14
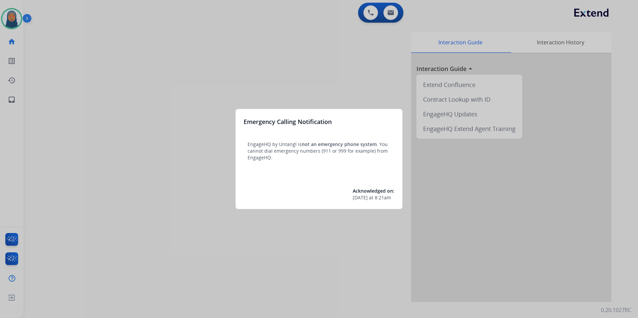
click at [10, 21] on div at bounding box center [319, 159] width 638 height 318
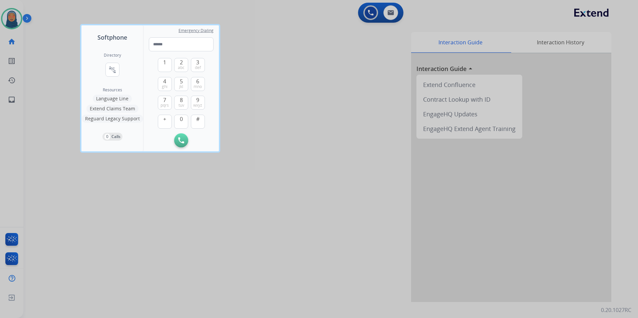
click at [18, 15] on div at bounding box center [319, 159] width 638 height 318
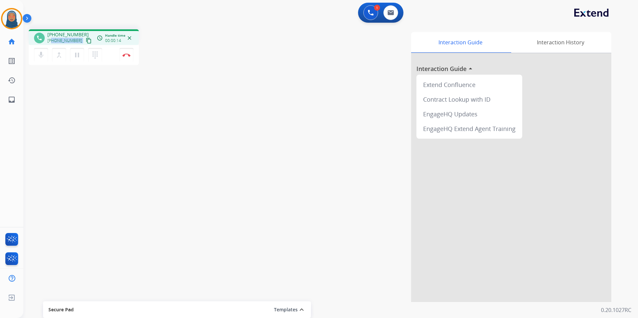
drag, startPoint x: 76, startPoint y: 40, endPoint x: 51, endPoint y: 42, distance: 24.8
click at [51, 42] on div "+17734164498 content_copy" at bounding box center [69, 41] width 45 height 8
copy div "7734164498 content_copy access_time Call metrics Queue 00:10 Hold 00:00 Talk 00…"
click at [126, 57] on button "Disconnect" at bounding box center [126, 55] width 14 height 14
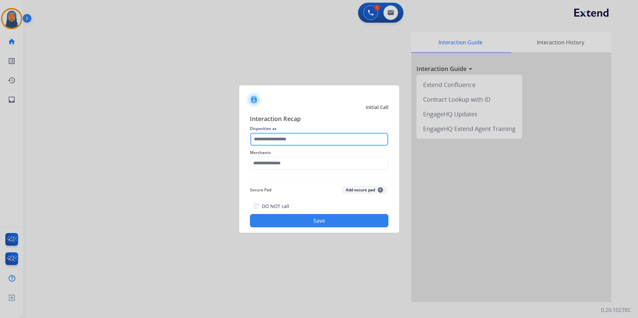
click at [291, 139] on input "text" at bounding box center [319, 139] width 138 height 13
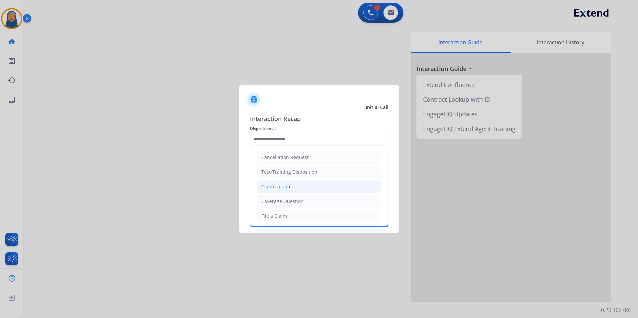
click at [283, 190] on li "Claim Update" at bounding box center [319, 186] width 124 height 13
type input "**********"
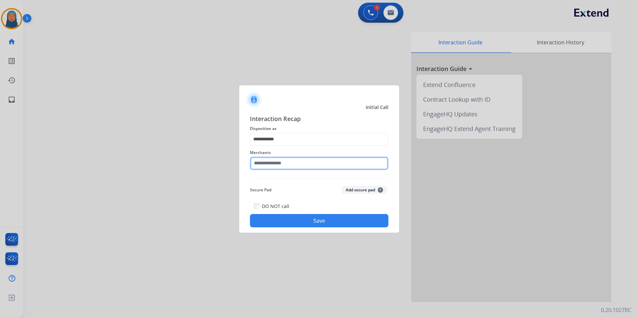
click at [288, 160] on input "text" at bounding box center [319, 163] width 138 height 13
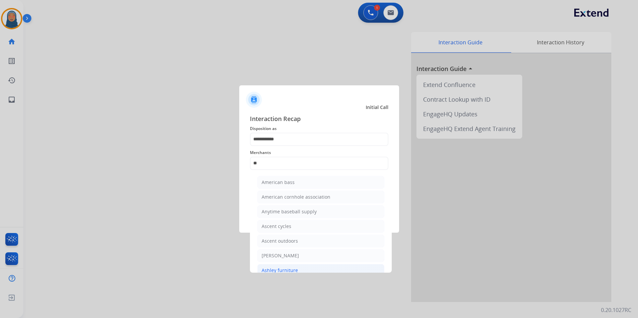
click at [290, 271] on div "Ashley furniture" at bounding box center [279, 270] width 36 height 7
type input "**********"
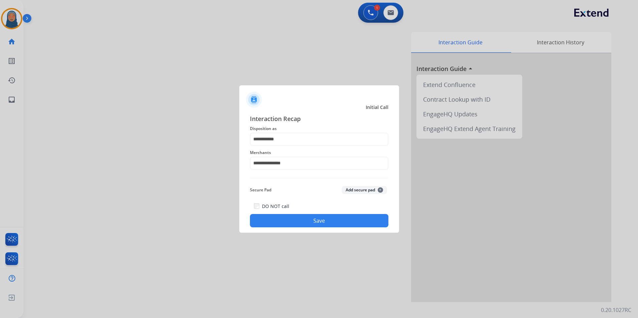
click at [345, 217] on button "Save" at bounding box center [319, 220] width 138 height 13
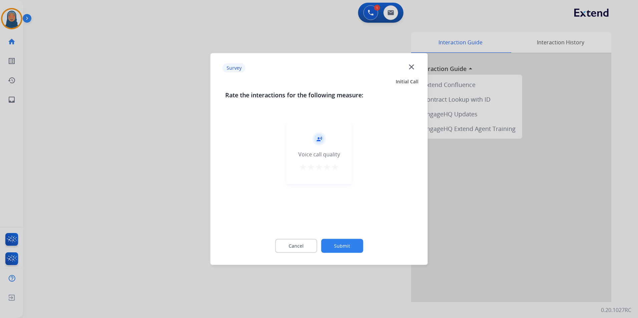
click at [348, 245] on button "Submit" at bounding box center [342, 246] width 42 height 14
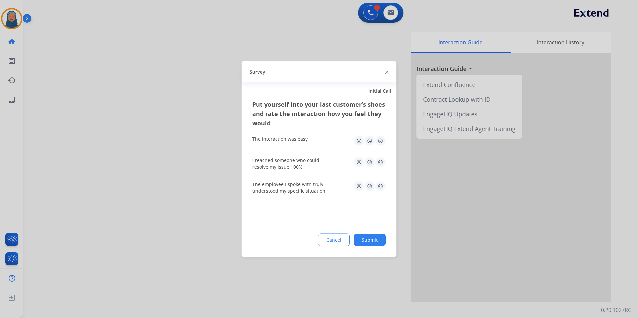
click at [362, 239] on button "Submit" at bounding box center [370, 240] width 32 height 12
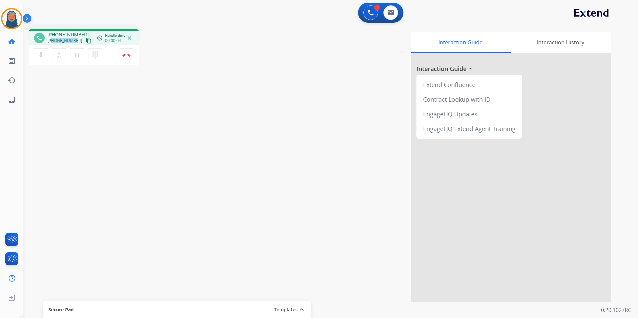
drag, startPoint x: 75, startPoint y: 41, endPoint x: 53, endPoint y: 41, distance: 22.3
click at [53, 41] on div "+14232551562 content_copy" at bounding box center [69, 41] width 45 height 8
copy span "4232551562"
click at [127, 60] on button "Disconnect" at bounding box center [126, 55] width 14 height 14
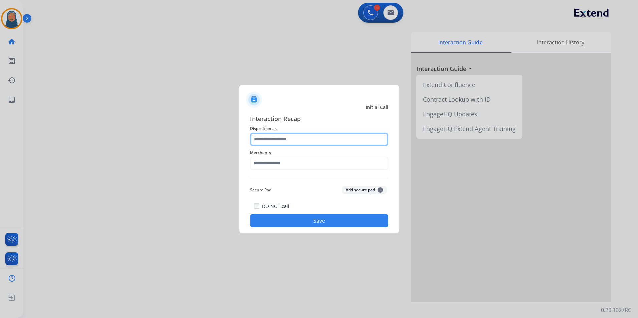
click at [295, 136] on input "text" at bounding box center [319, 139] width 138 height 13
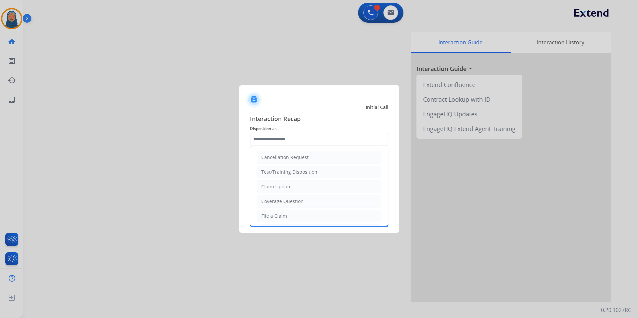
drag, startPoint x: 290, startPoint y: 188, endPoint x: 286, endPoint y: 172, distance: 15.7
click at [289, 187] on div "Claim Update" at bounding box center [276, 186] width 30 height 7
type input "**********"
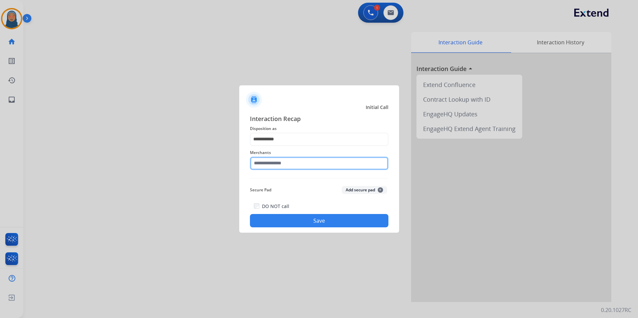
click at [284, 164] on input "text" at bounding box center [319, 163] width 138 height 13
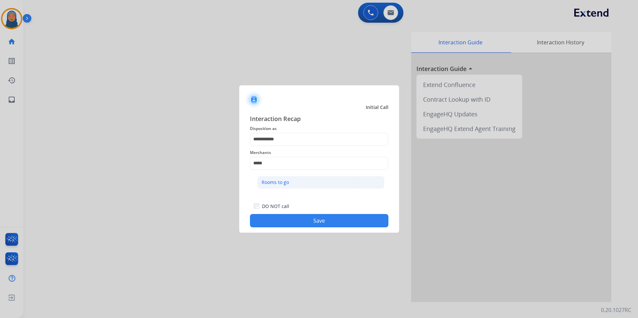
click at [264, 183] on div "Rooms to go" at bounding box center [274, 182] width 27 height 7
type input "**********"
click at [300, 220] on button "Save" at bounding box center [319, 220] width 138 height 13
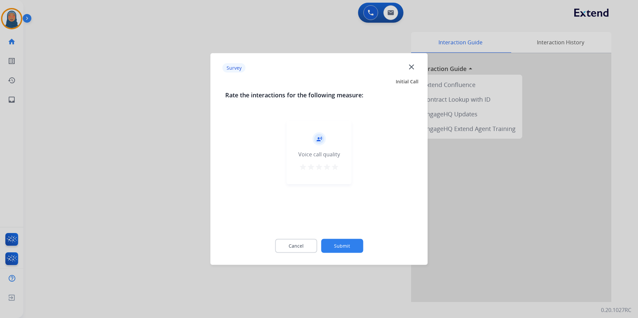
click at [340, 249] on button "Submit" at bounding box center [342, 246] width 42 height 14
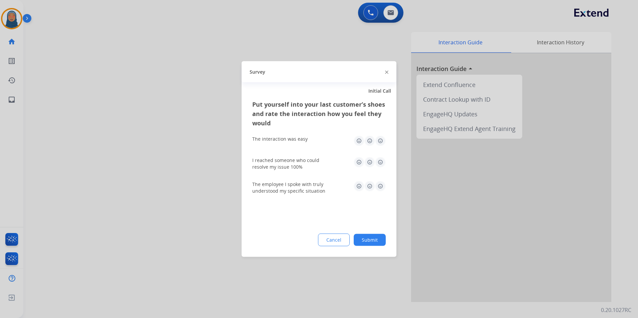
click at [370, 242] on button "Submit" at bounding box center [370, 240] width 32 height 12
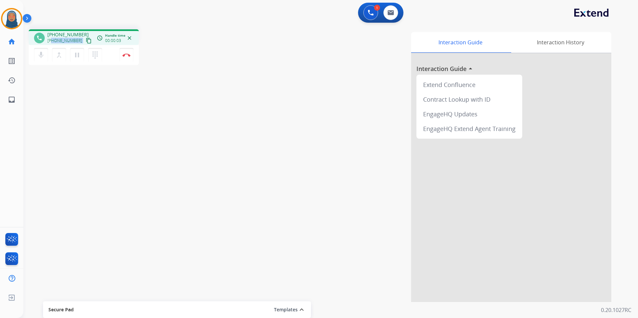
drag, startPoint x: 76, startPoint y: 41, endPoint x: 52, endPoint y: 41, distance: 23.7
click at [52, 41] on div "+15672023647 content_copy" at bounding box center [69, 41] width 45 height 8
copy div "5672023647 content_copy access_time Call metrics Queue 00:10 Hold 00:00 Talk 00…"
click at [126, 58] on button "Disconnect" at bounding box center [126, 55] width 14 height 14
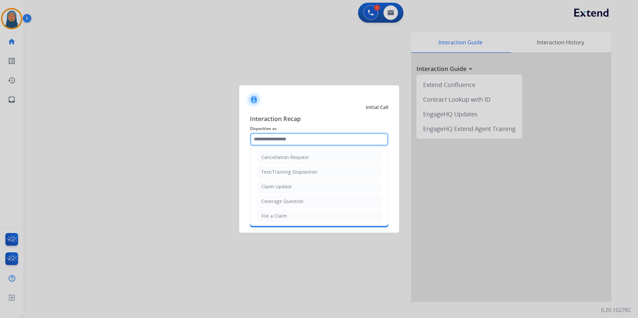
drag, startPoint x: 268, startPoint y: 142, endPoint x: 263, endPoint y: 142, distance: 4.3
click at [268, 142] on input "text" at bounding box center [319, 139] width 138 height 13
drag, startPoint x: 281, startPoint y: 219, endPoint x: 284, endPoint y: 197, distance: 22.2
click at [282, 217] on div "File a Claim" at bounding box center [274, 216] width 26 height 7
type input "**********"
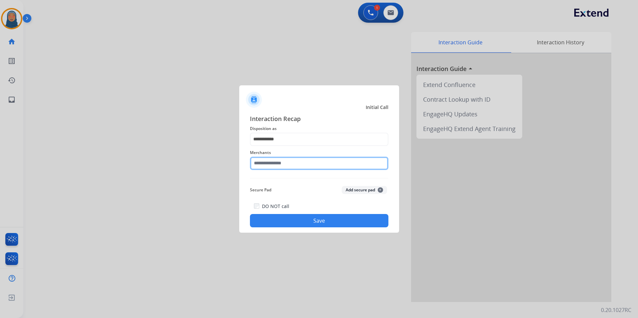
click at [295, 167] on input "text" at bounding box center [319, 163] width 138 height 13
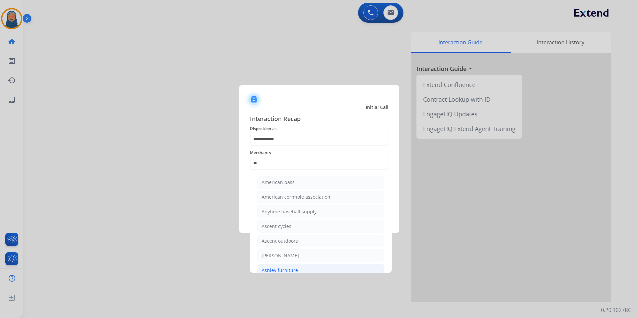
click at [292, 269] on div "Ashley furniture" at bounding box center [279, 270] width 36 height 7
type input "**********"
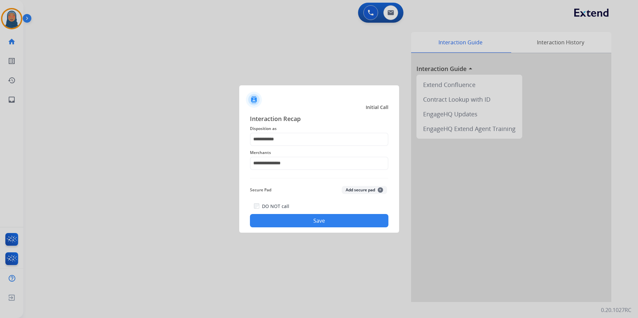
click at [312, 216] on button "Save" at bounding box center [319, 220] width 138 height 13
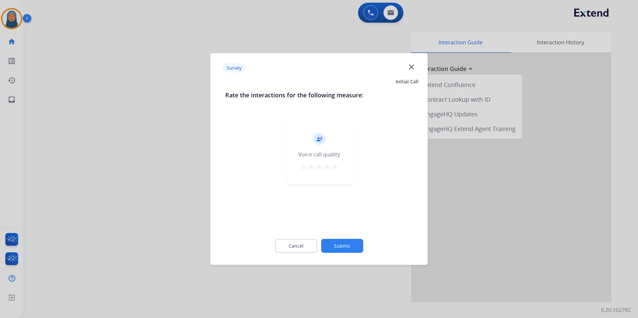
click at [337, 243] on button "Submit" at bounding box center [342, 246] width 42 height 14
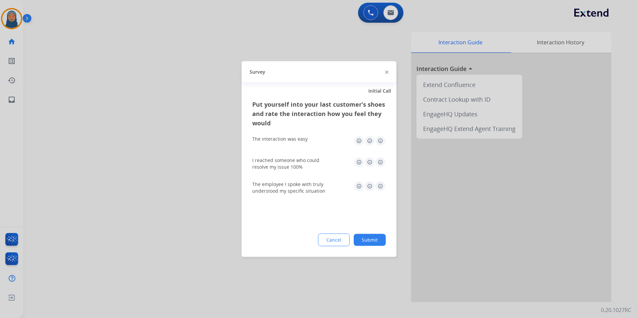
click at [369, 238] on button "Submit" at bounding box center [370, 240] width 32 height 12
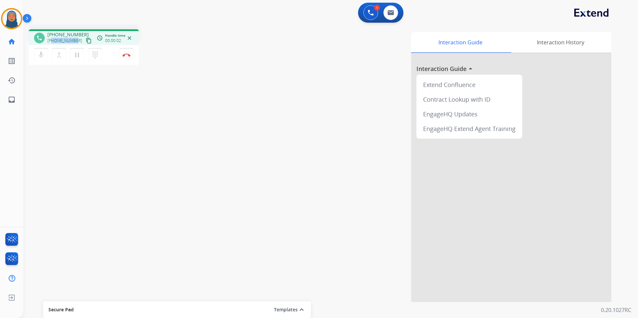
drag, startPoint x: 76, startPoint y: 41, endPoint x: 53, endPoint y: 42, distance: 23.0
click at [53, 42] on div "+19099573607 content_copy" at bounding box center [69, 41] width 45 height 8
copy span "9099573607"
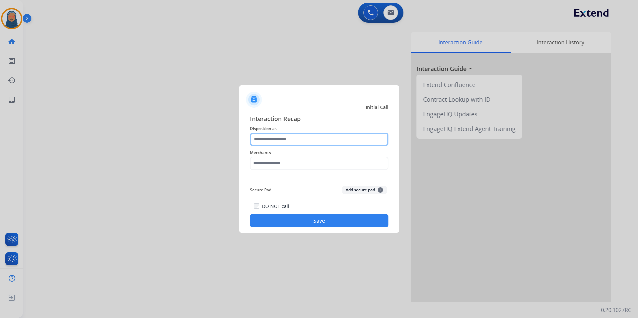
click at [318, 137] on input "text" at bounding box center [319, 139] width 138 height 13
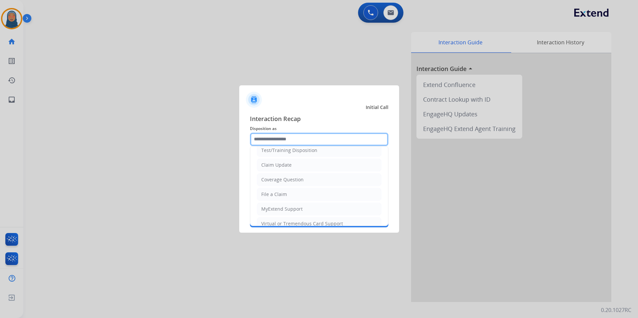
scroll to position [33, 0]
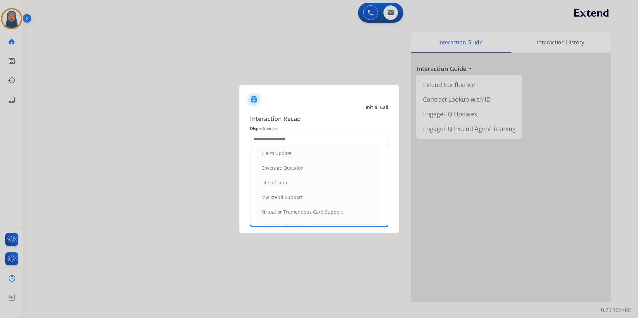
drag, startPoint x: 286, startPoint y: 182, endPoint x: 289, endPoint y: 173, distance: 9.1
click at [286, 181] on li "File a Claim" at bounding box center [319, 182] width 124 height 13
type input "**********"
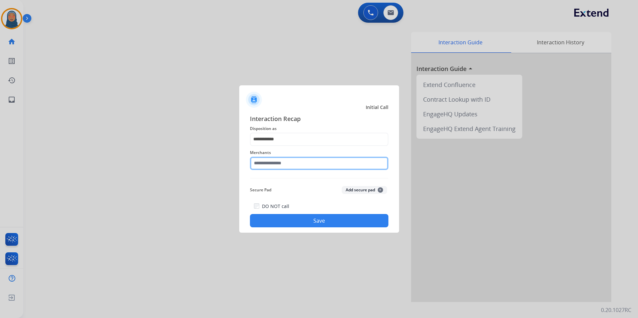
click at [289, 165] on input "text" at bounding box center [319, 163] width 138 height 13
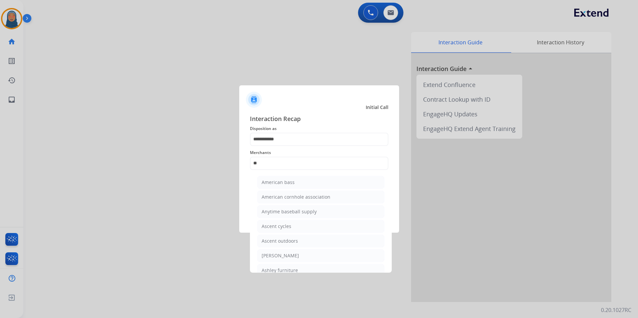
click at [299, 253] on li "Ashley - Reguard" at bounding box center [320, 255] width 127 height 13
type input "**********"
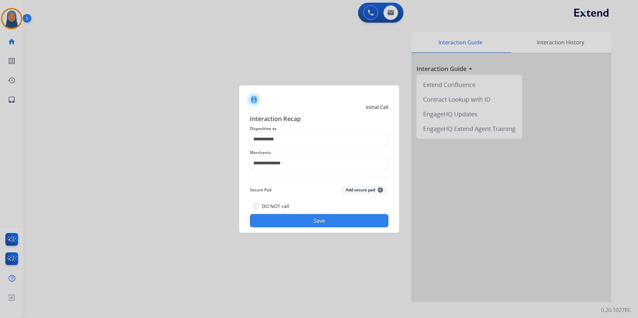
click at [323, 224] on button "Save" at bounding box center [319, 220] width 138 height 13
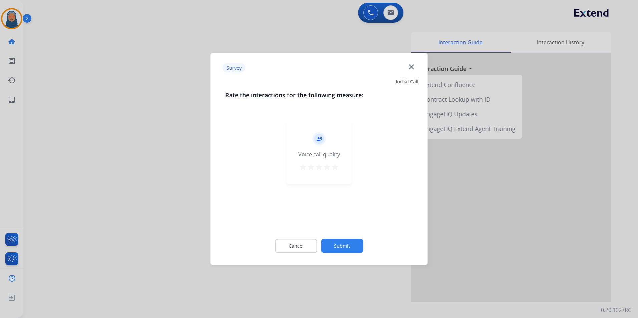
click at [343, 244] on button "Submit" at bounding box center [342, 246] width 42 height 14
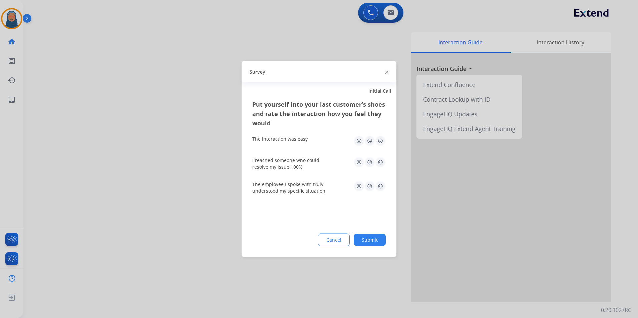
click at [374, 240] on button "Submit" at bounding box center [370, 240] width 32 height 12
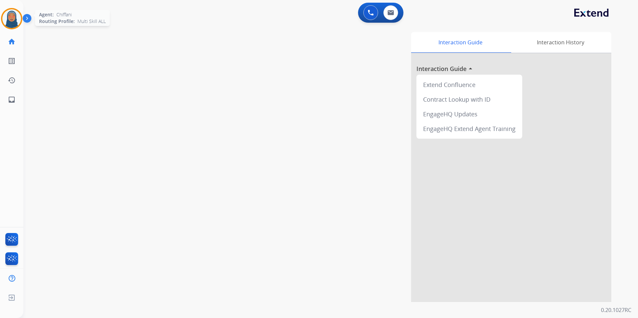
click at [13, 21] on img at bounding box center [11, 18] width 19 height 19
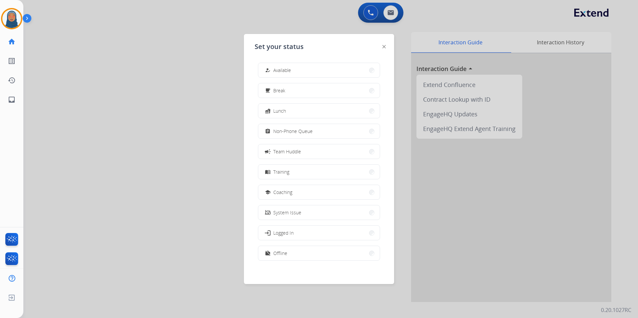
click at [298, 98] on div "how_to_reg Available free_breakfast Break fastfood Lunch assignment Non-Phone Q…" at bounding box center [318, 162] width 129 height 210
click at [298, 92] on button "free_breakfast Break" at bounding box center [318, 90] width 121 height 14
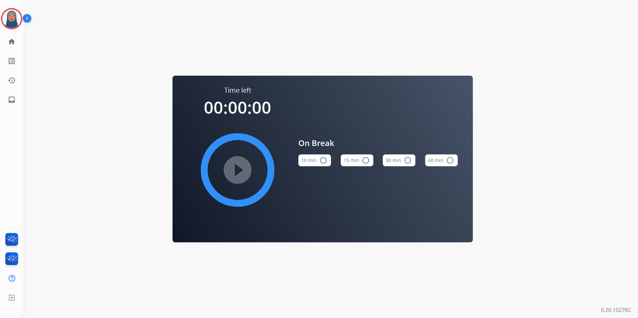
click at [367, 159] on mat-icon "radio_button_unchecked" at bounding box center [366, 160] width 8 height 8
click at [239, 169] on mat-icon "play_circle_filled" at bounding box center [237, 170] width 8 height 8
click at [13, 22] on img at bounding box center [11, 18] width 19 height 19
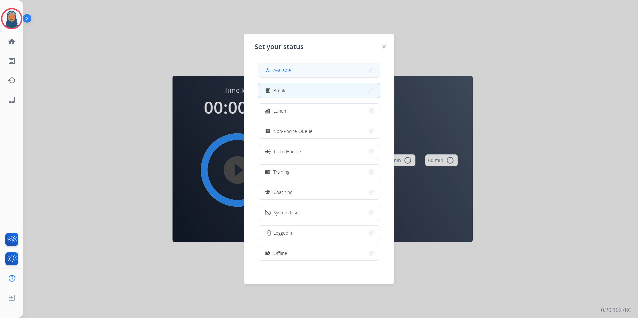
click at [275, 73] on span "Available" at bounding box center [282, 70] width 18 height 7
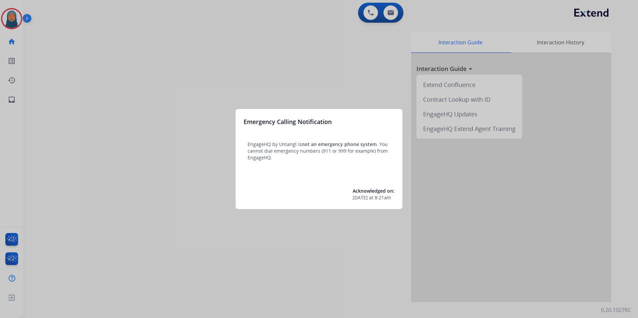
click at [10, 17] on div at bounding box center [319, 159] width 638 height 318
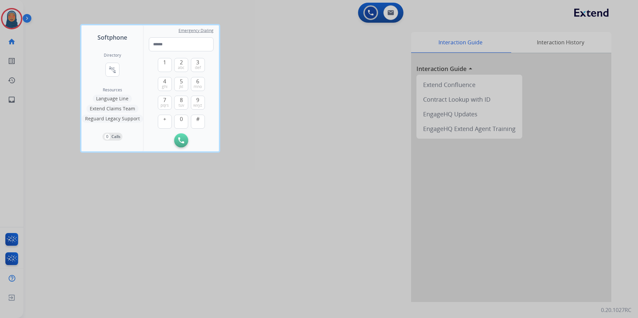
click at [8, 20] on div at bounding box center [319, 159] width 638 height 318
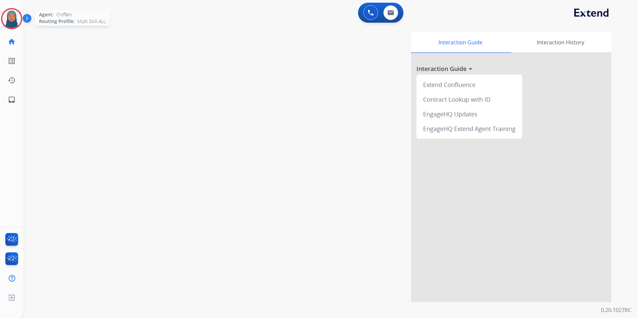
click at [15, 19] on img at bounding box center [11, 18] width 19 height 19
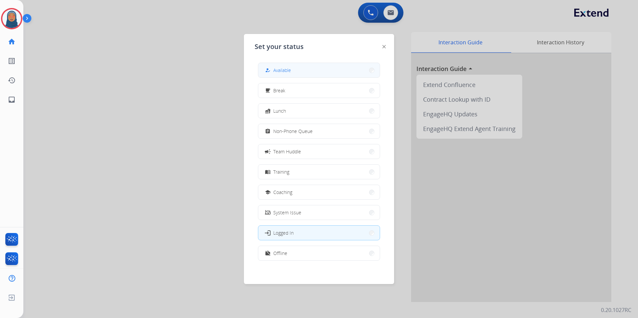
click at [293, 71] on button "how_to_reg Available" at bounding box center [318, 70] width 121 height 14
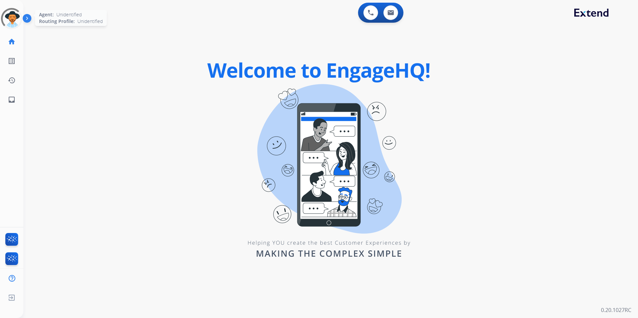
click at [12, 21] on div at bounding box center [12, 19] width 24 height 24
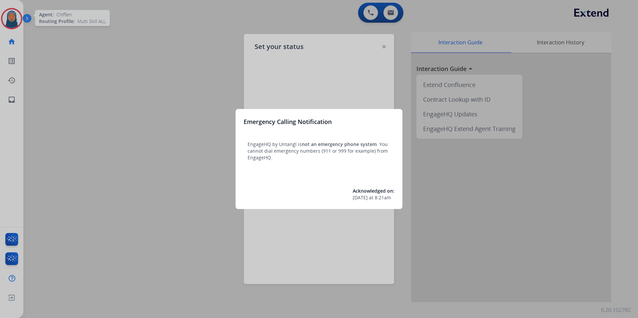
click at [9, 19] on div at bounding box center [319, 159] width 638 height 318
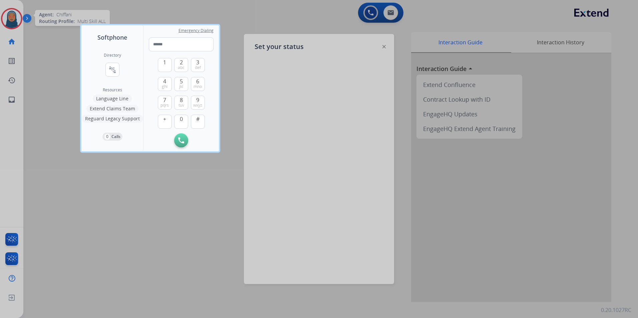
click at [9, 19] on div at bounding box center [319, 159] width 638 height 318
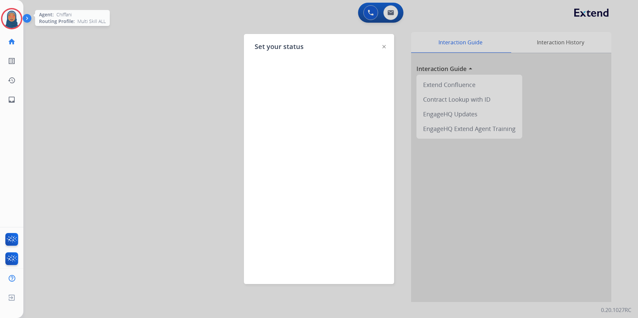
click at [9, 19] on img at bounding box center [11, 18] width 19 height 19
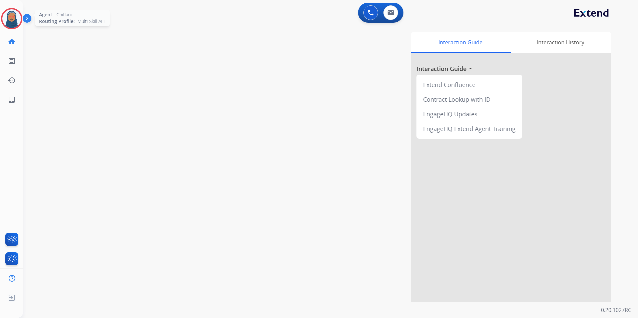
click at [9, 19] on img at bounding box center [11, 18] width 19 height 19
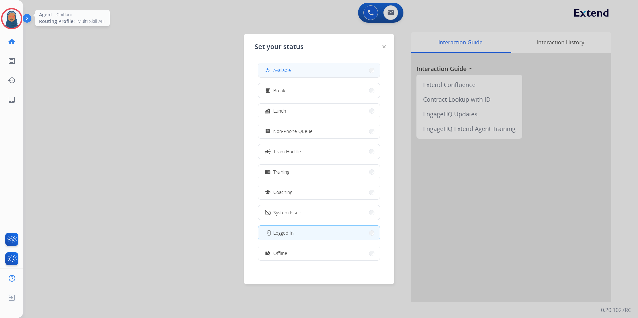
click at [288, 74] on button "how_to_reg Available" at bounding box center [318, 70] width 121 height 14
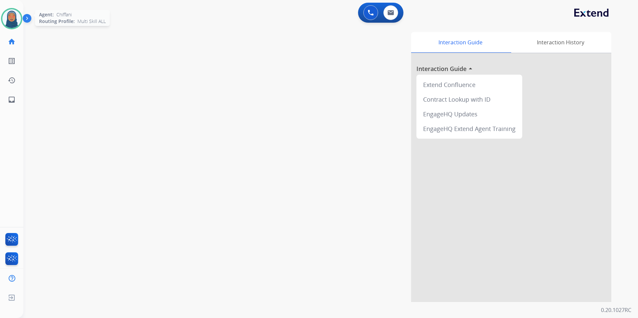
click at [11, 23] on img at bounding box center [11, 18] width 19 height 19
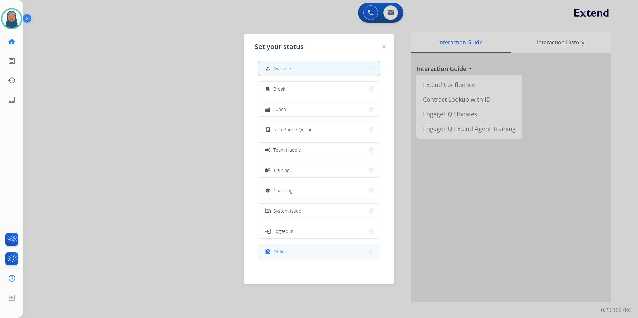
scroll to position [2, 0]
click at [294, 251] on button "work_off Offline" at bounding box center [318, 251] width 121 height 14
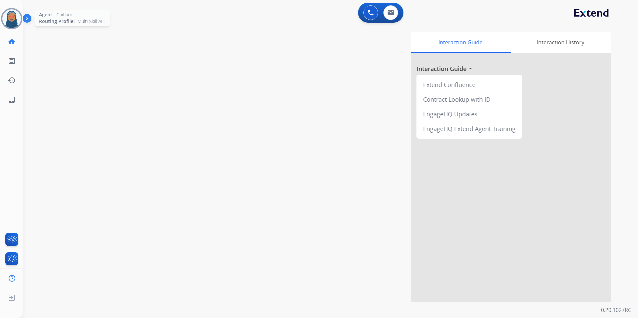
click at [8, 21] on img at bounding box center [11, 18] width 19 height 19
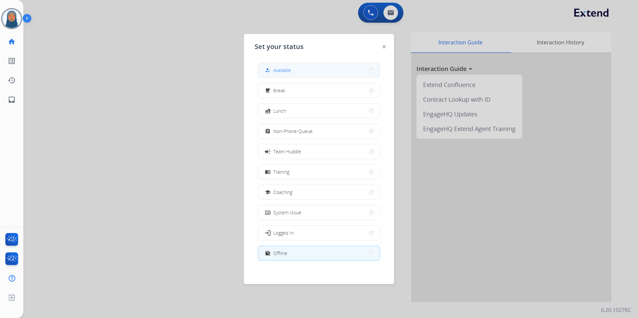
click at [328, 67] on button "how_to_reg Available" at bounding box center [318, 70] width 121 height 14
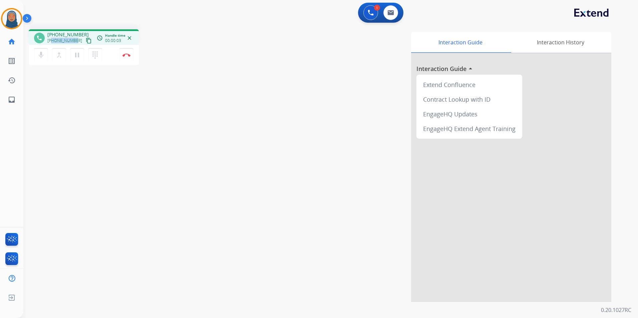
drag, startPoint x: 74, startPoint y: 41, endPoint x: 52, endPoint y: 42, distance: 22.0
click at [52, 42] on span "+15416668066" at bounding box center [64, 40] width 35 height 5
copy span "5416668066"
click at [124, 57] on button "Disconnect" at bounding box center [126, 55] width 14 height 14
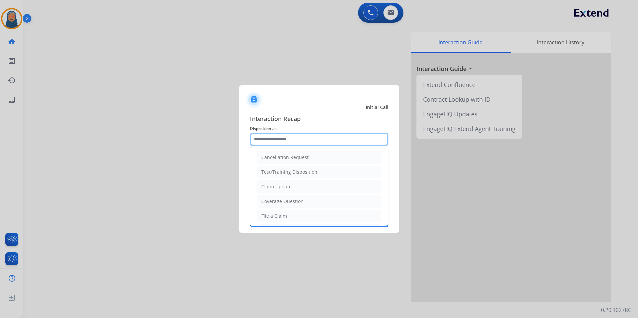
click at [282, 141] on input "text" at bounding box center [319, 139] width 138 height 13
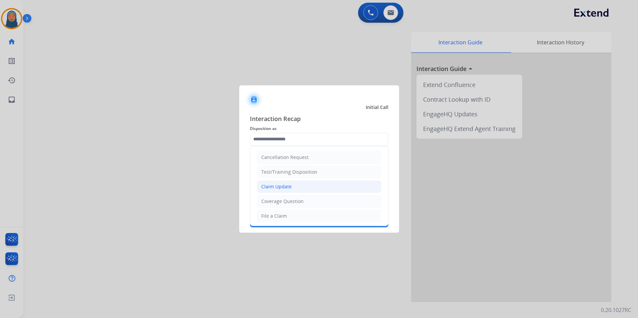
click at [279, 187] on div "Claim Update" at bounding box center [276, 186] width 30 height 7
type input "**********"
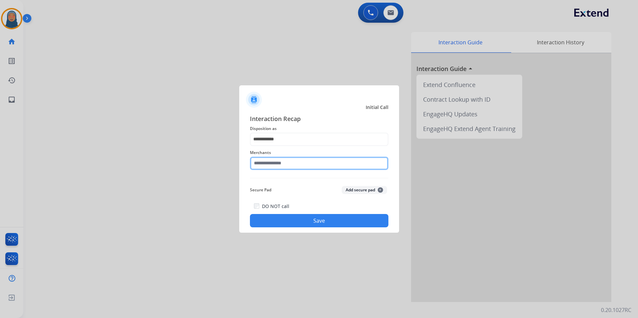
click at [278, 168] on input "text" at bounding box center [319, 163] width 138 height 13
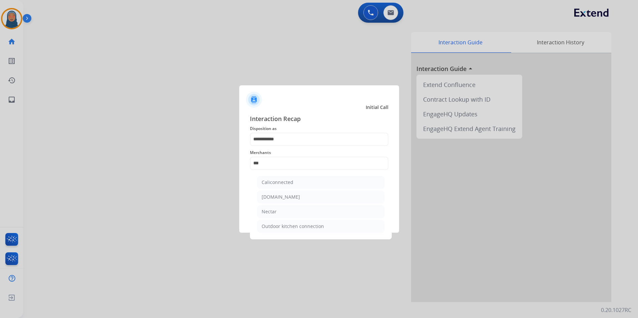
drag, startPoint x: 291, startPoint y: 212, endPoint x: 303, endPoint y: 217, distance: 12.6
click at [291, 212] on li "Nectar" at bounding box center [320, 211] width 127 height 13
type input "******"
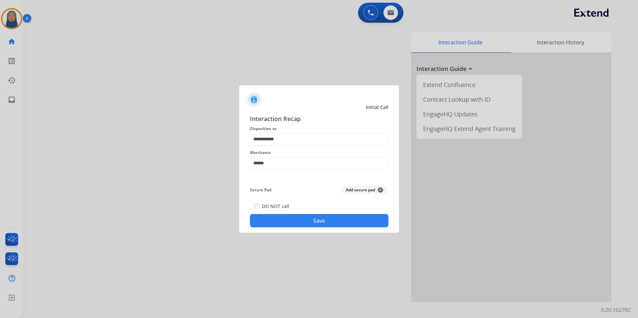
click at [335, 222] on button "Save" at bounding box center [319, 220] width 138 height 13
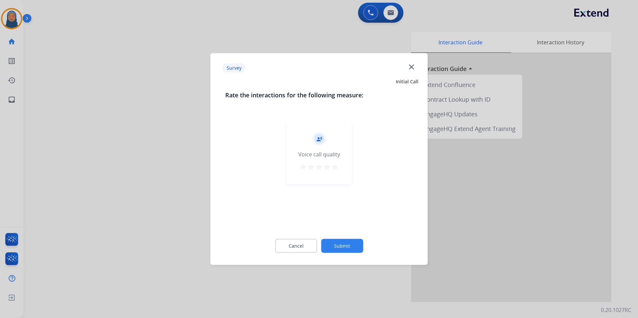
click at [347, 242] on button "Submit" at bounding box center [342, 246] width 42 height 14
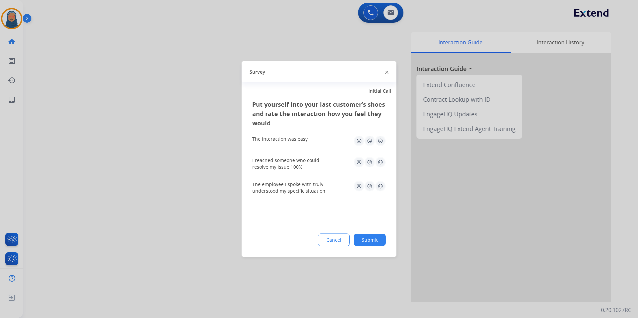
drag, startPoint x: 373, startPoint y: 240, endPoint x: 372, endPoint y: 244, distance: 3.9
click at [373, 240] on button "Submit" at bounding box center [370, 240] width 32 height 12
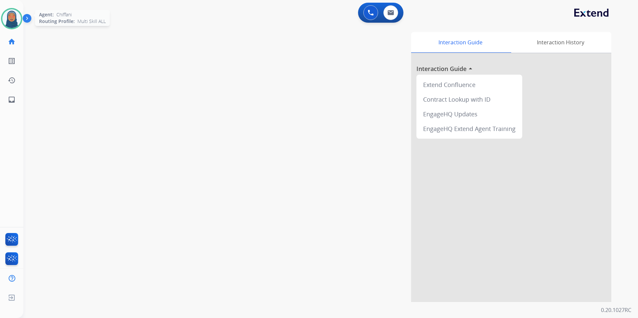
click at [14, 18] on img at bounding box center [11, 18] width 19 height 19
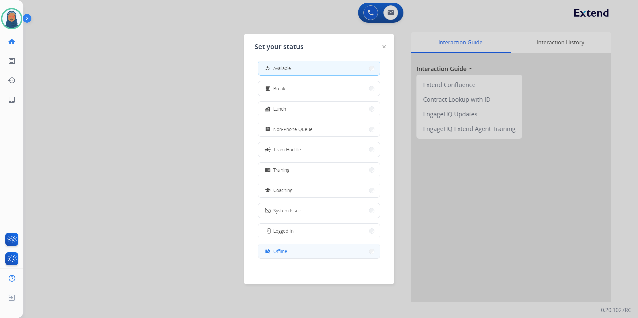
click at [302, 247] on button "work_off Offline" at bounding box center [318, 251] width 121 height 14
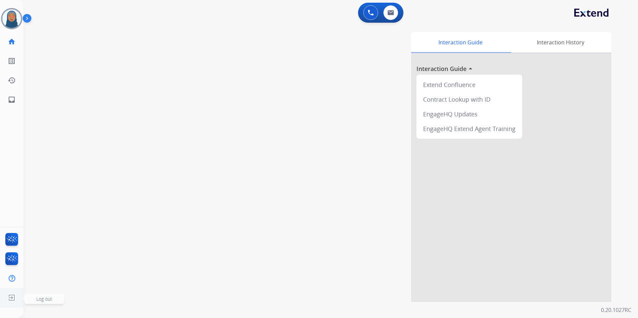
click at [37, 298] on span "Log out" at bounding box center [44, 299] width 16 height 6
